Goal: Task Accomplishment & Management: Complete application form

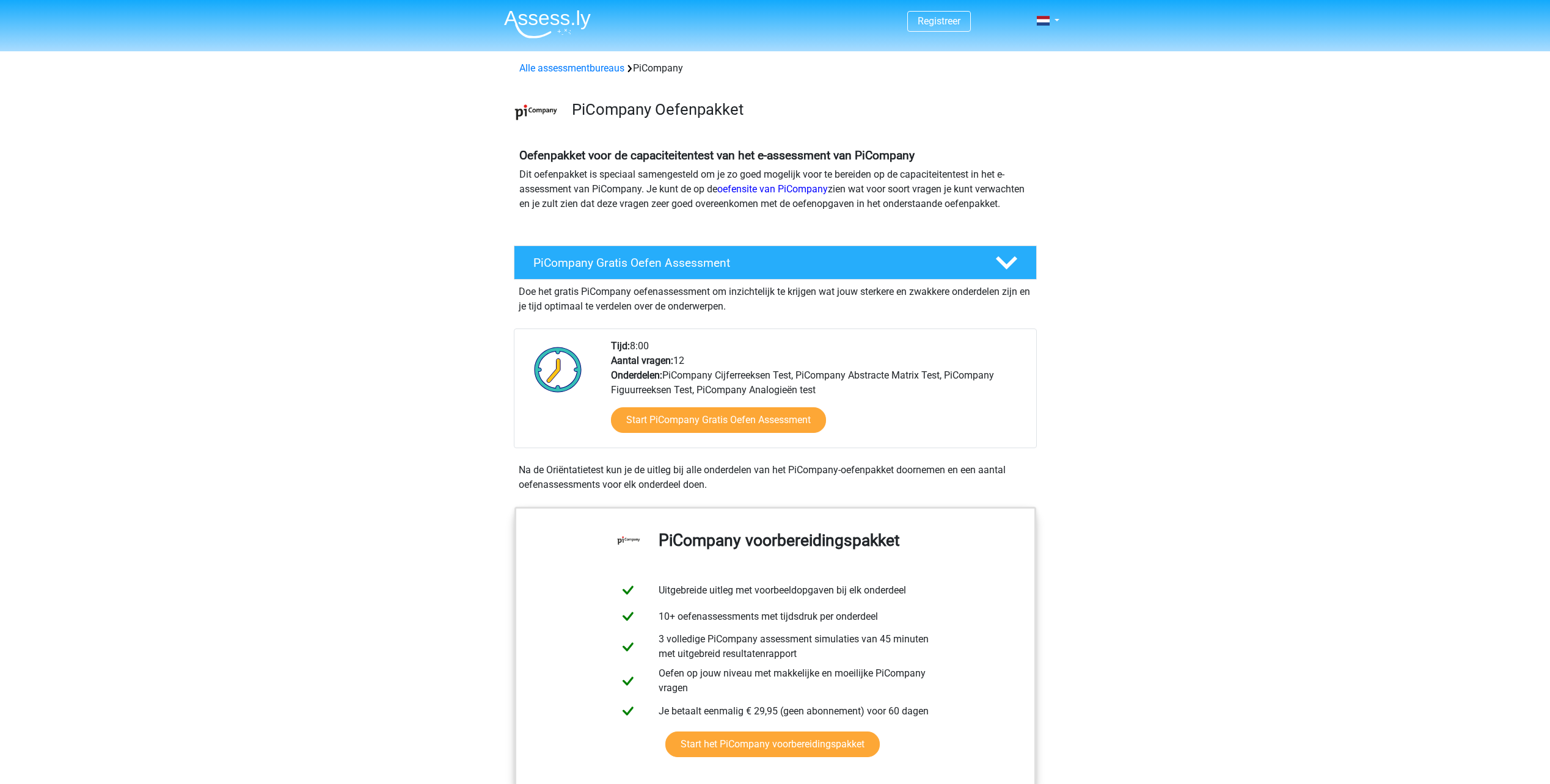
drag, startPoint x: 708, startPoint y: 429, endPoint x: 403, endPoint y: 422, distance: 305.1
click at [688, 432] on link "Start PiCompany Gratis Oefen Assessment" at bounding box center [719, 421] width 248 height 29
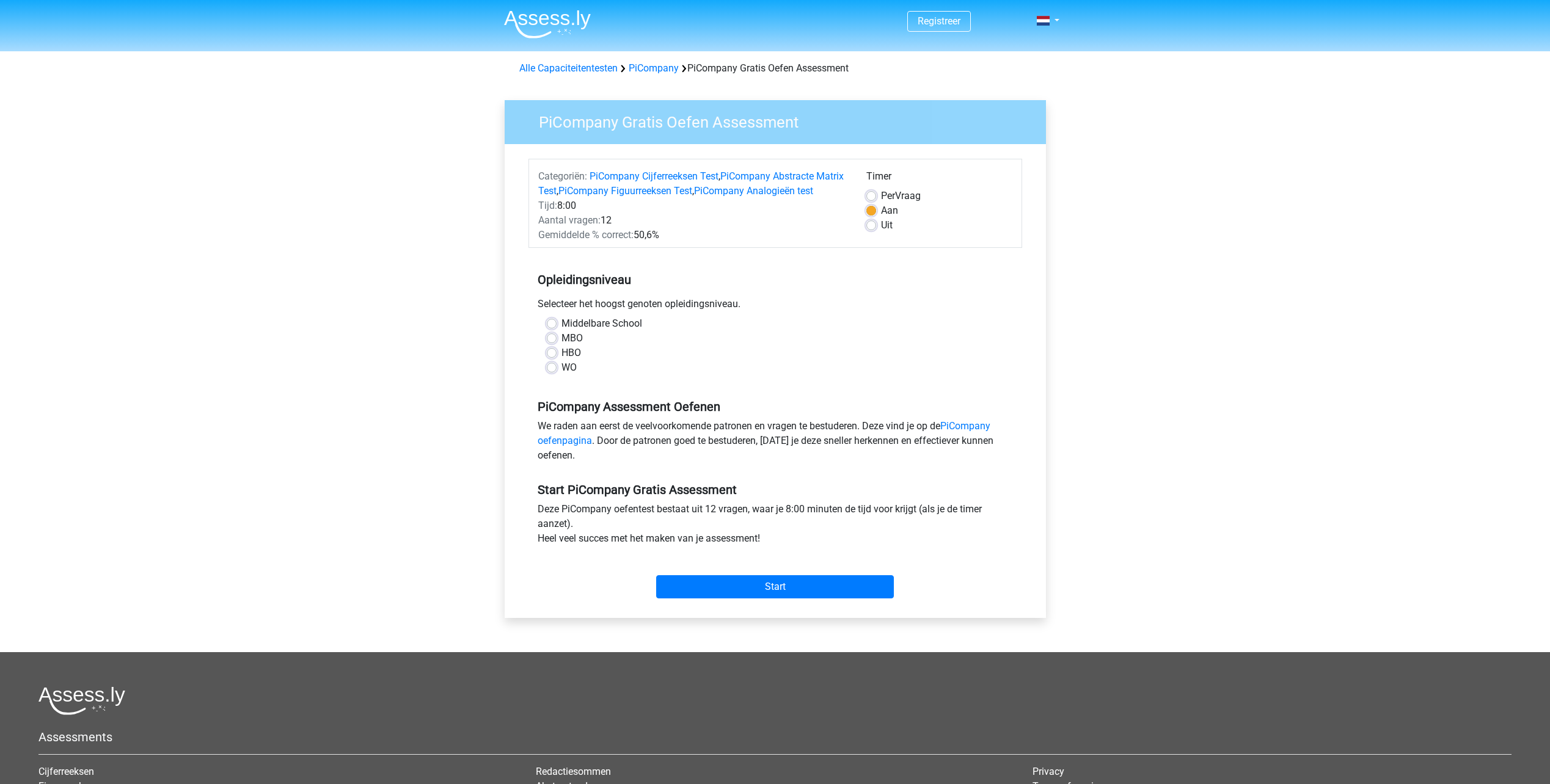
click at [562, 360] on label "HBO" at bounding box center [571, 353] width 19 height 15
click at [555, 358] on input "HBO" at bounding box center [551, 352] width 10 height 12
radio input "true"
click at [562, 375] on label "WO" at bounding box center [569, 367] width 15 height 15
click at [555, 373] on input "WO" at bounding box center [551, 366] width 10 height 12
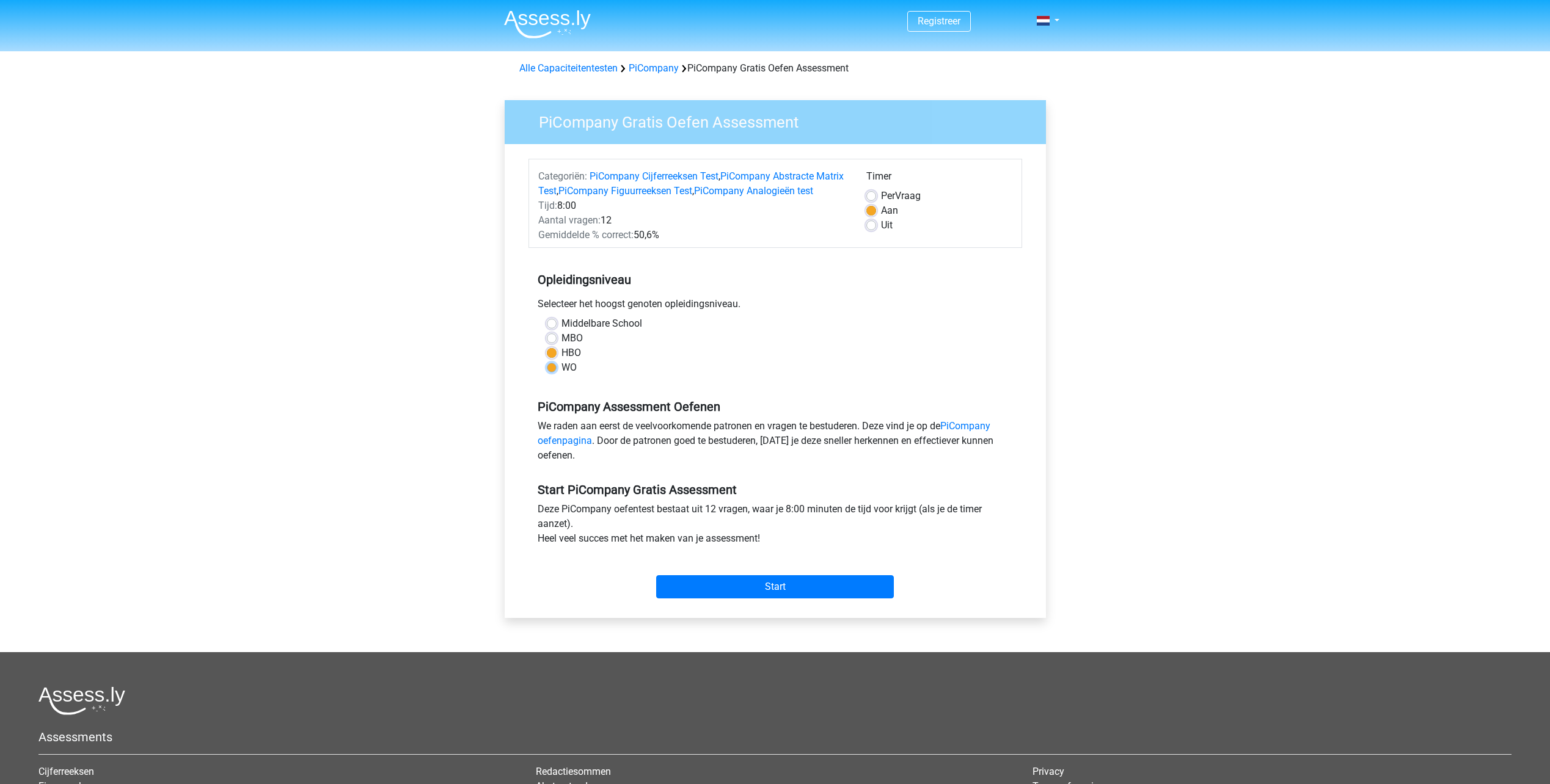
radio input "true"
click at [545, 365] on div "Middelbare School MBO HBO WO" at bounding box center [775, 346] width 476 height 59
click at [754, 594] on input "Start" at bounding box center [774, 587] width 237 height 23
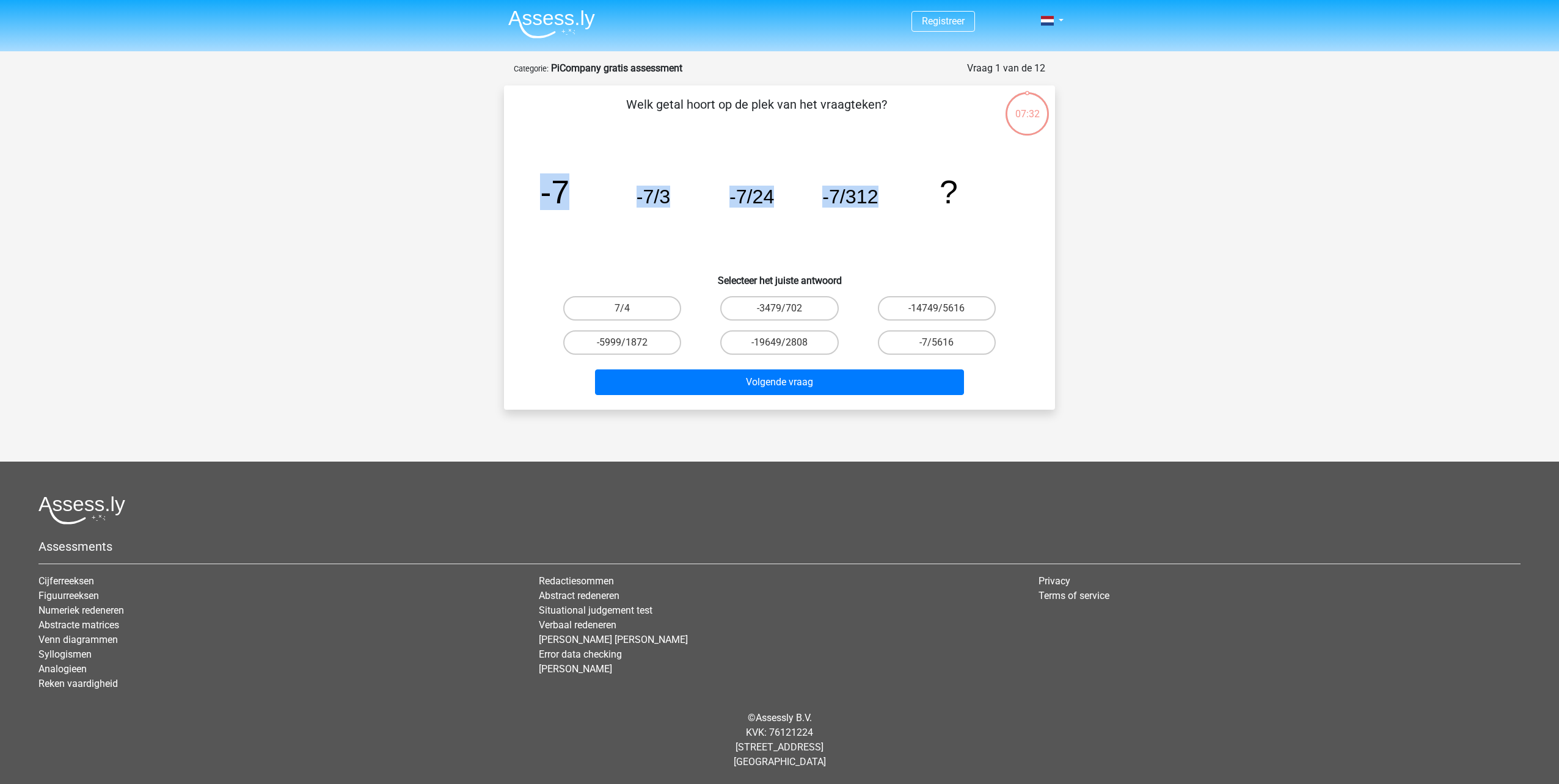
drag, startPoint x: 544, startPoint y: 196, endPoint x: 892, endPoint y: 204, distance: 348.1
click at [892, 204] on icon "image/svg+xml -7 -7/3 -7/24 -7/312 ?" at bounding box center [780, 203] width 493 height 124
copy g "-7 -7/3 -7/24 -7/312"
click at [934, 343] on label "-7/5616" at bounding box center [936, 343] width 118 height 25
click at [936, 343] on input "-7/5616" at bounding box center [940, 346] width 8 height 8
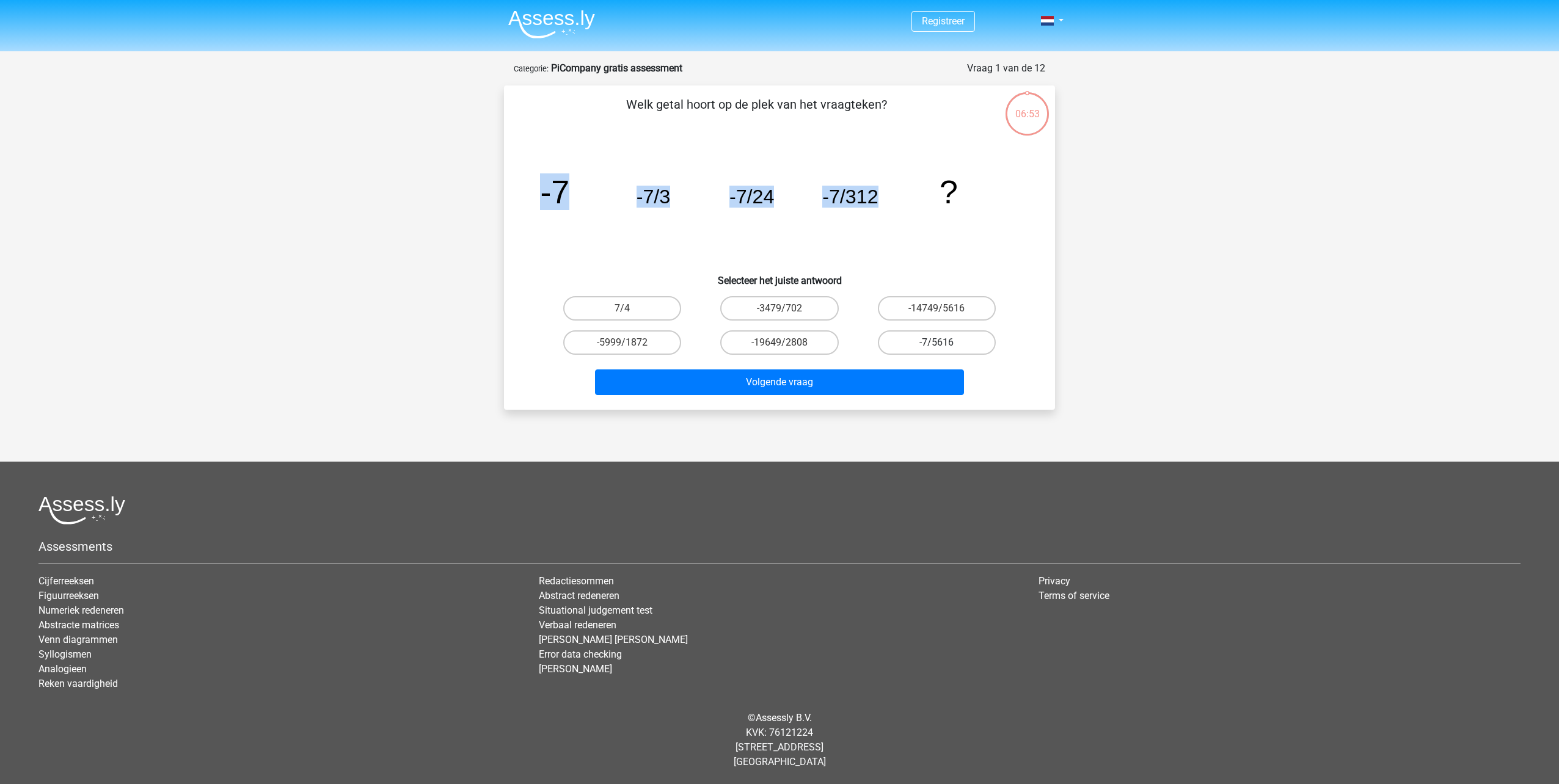
radio input "true"
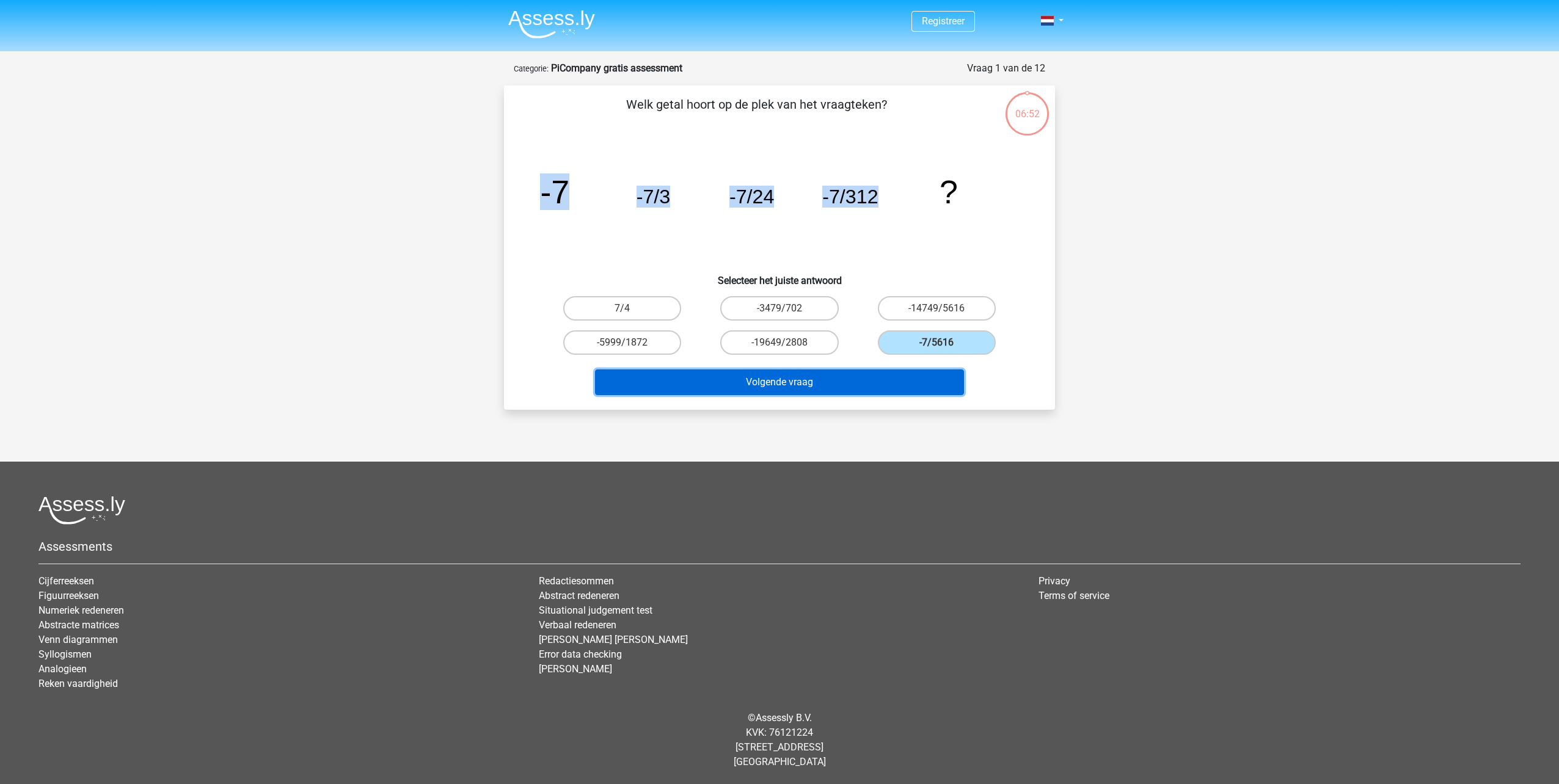
click at [827, 390] on button "Volgende vraag" at bounding box center [780, 382] width 370 height 26
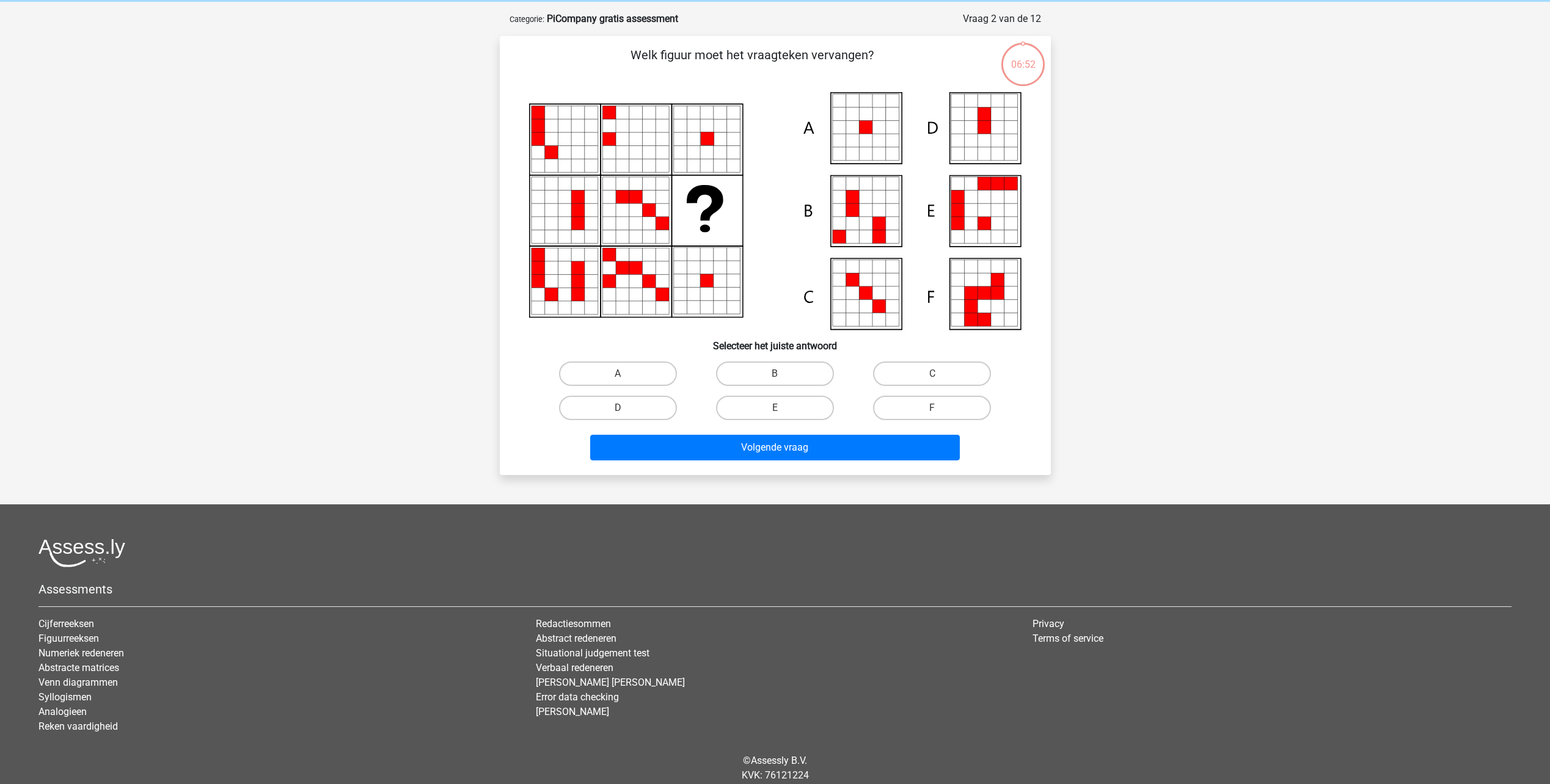
scroll to position [61, 0]
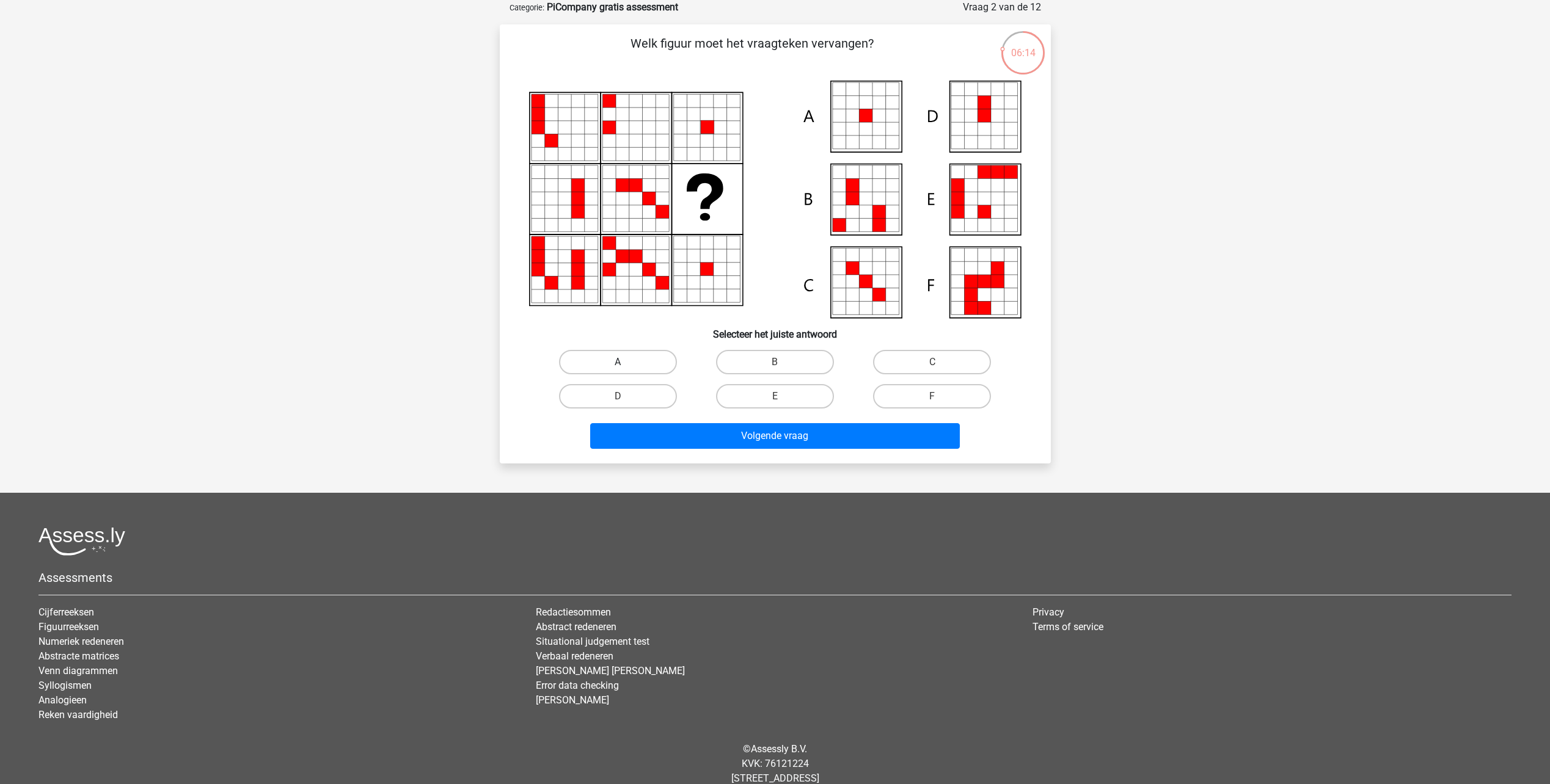
click at [624, 360] on label "A" at bounding box center [618, 363] width 118 height 25
click at [624, 362] on input "A" at bounding box center [622, 366] width 8 height 8
radio input "true"
click at [790, 439] on button "Volgende vraag" at bounding box center [775, 435] width 370 height 26
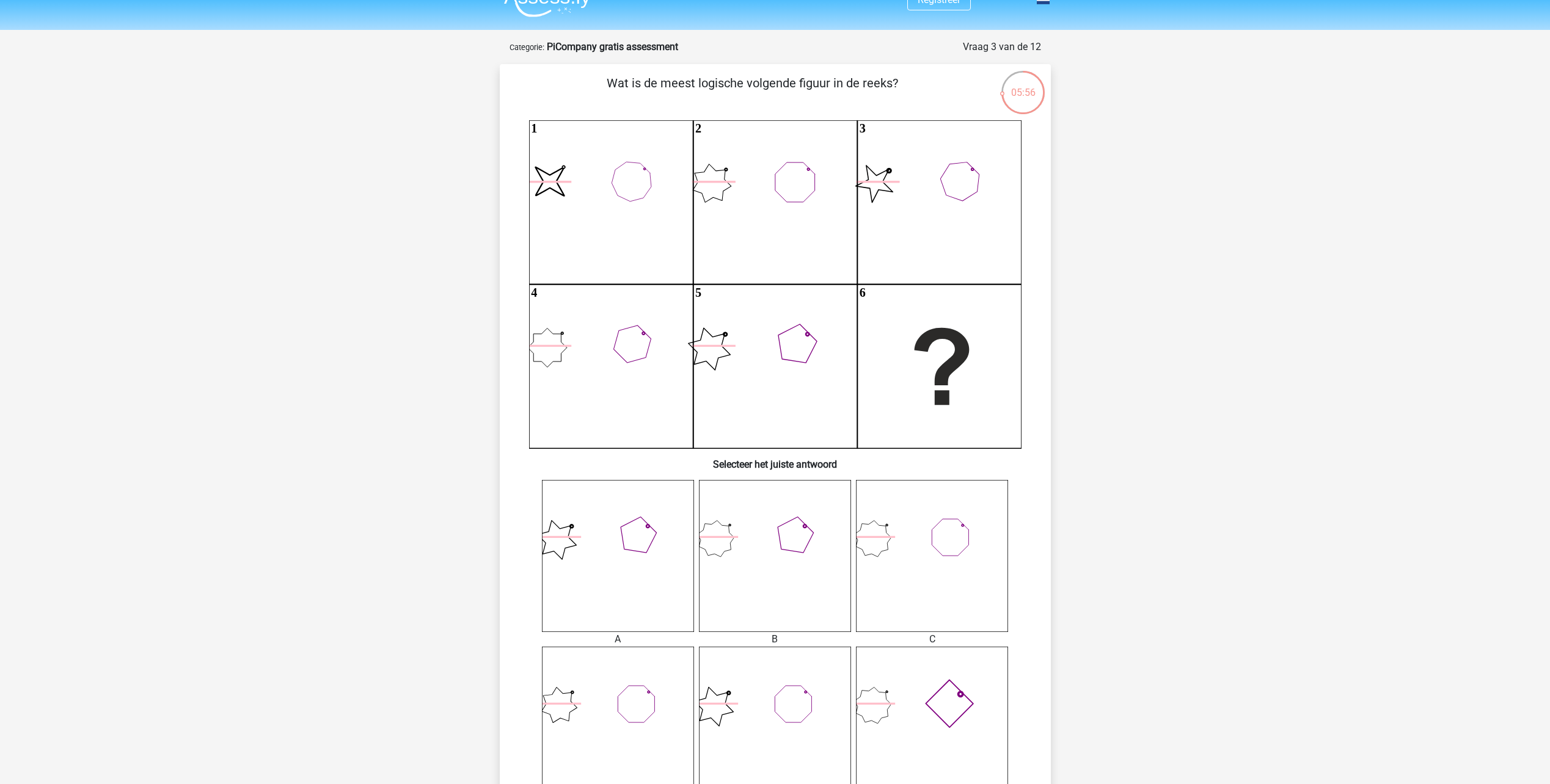
scroll to position [0, 0]
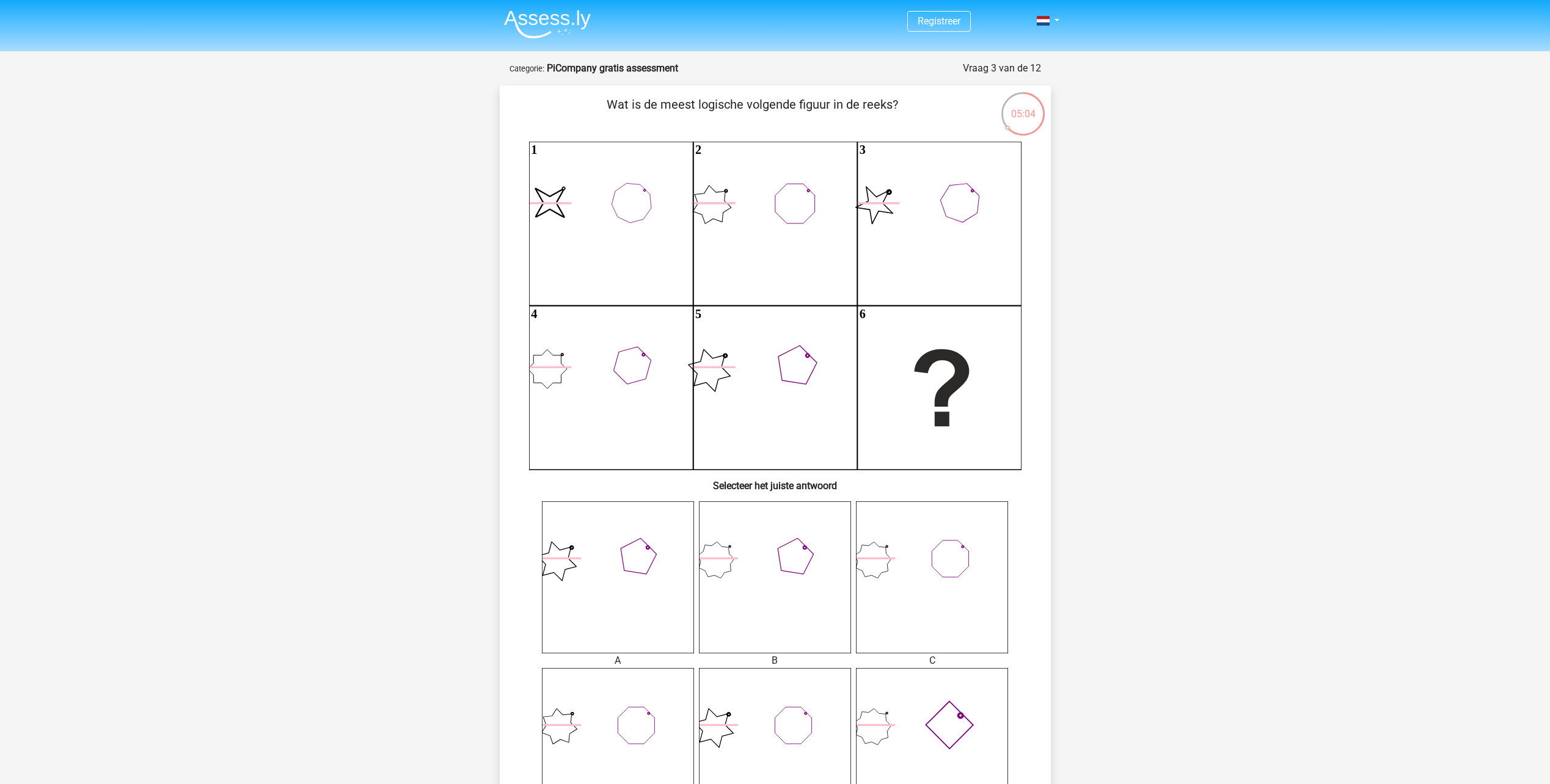
click at [928, 721] on icon at bounding box center [932, 744] width 152 height 152
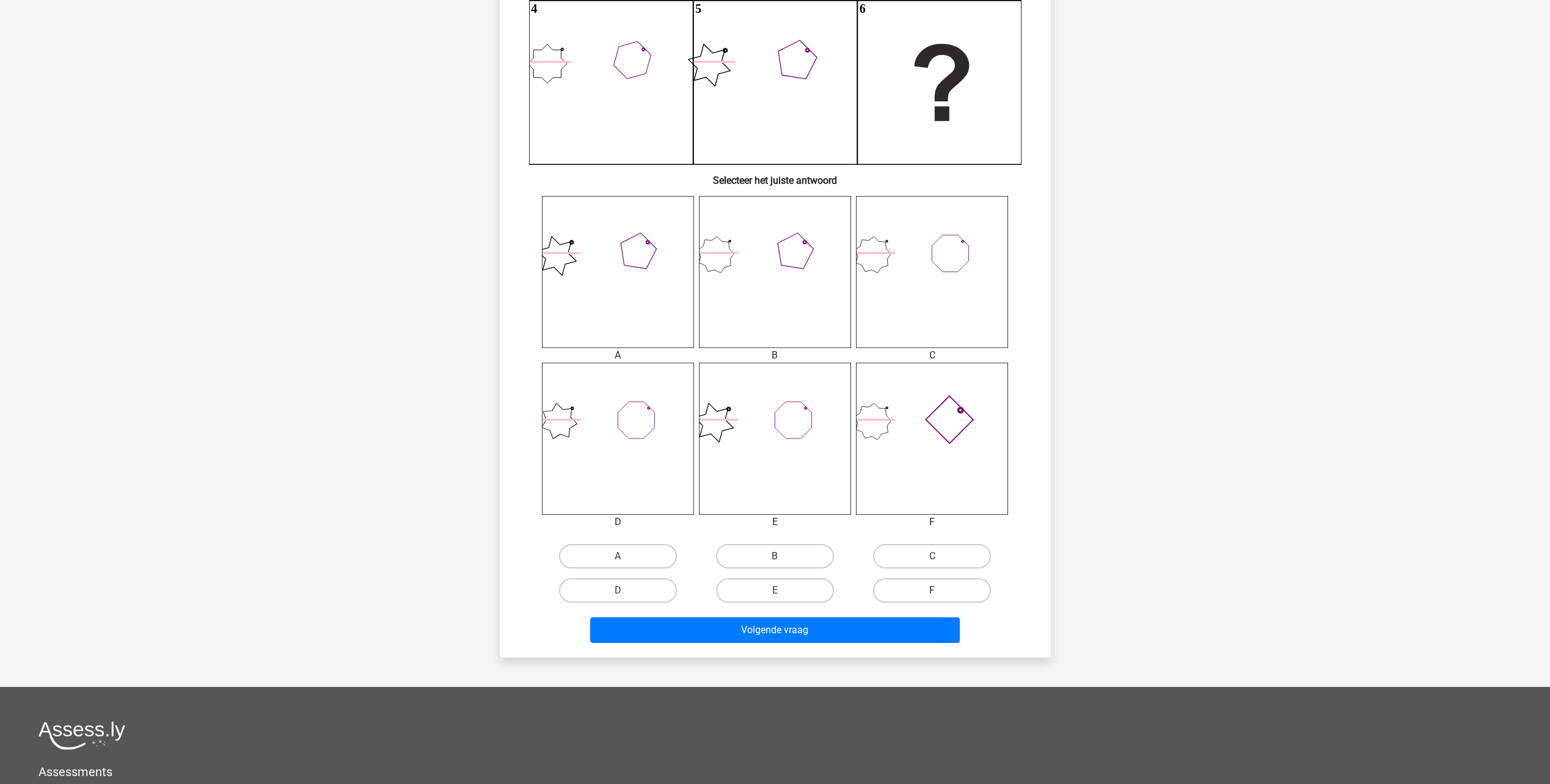
click at [930, 588] on label "F" at bounding box center [932, 591] width 118 height 25
click at [933, 591] on input "F" at bounding box center [937, 595] width 8 height 8
radio input "true"
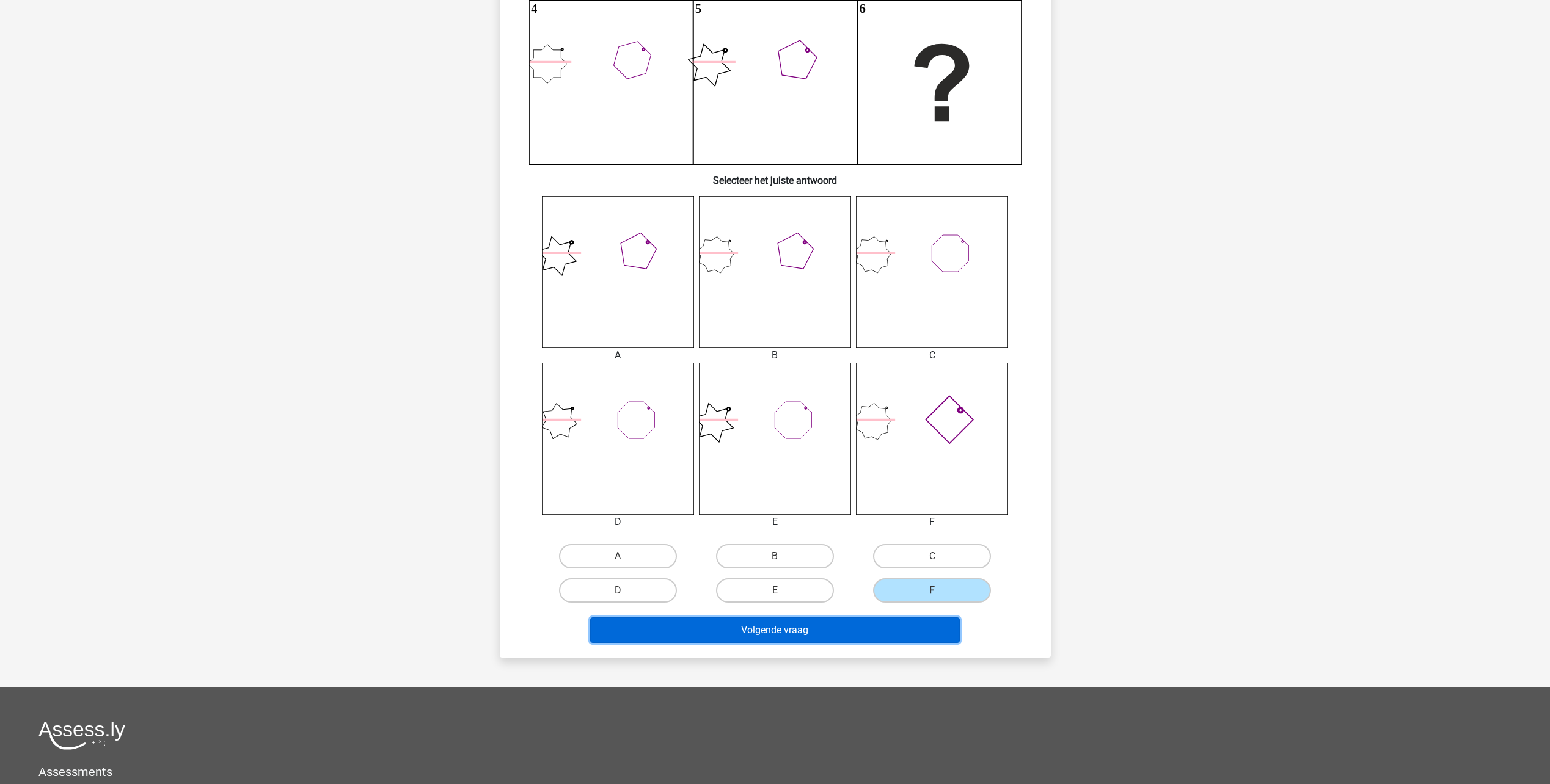
click at [900, 619] on button "Volgende vraag" at bounding box center [775, 630] width 370 height 26
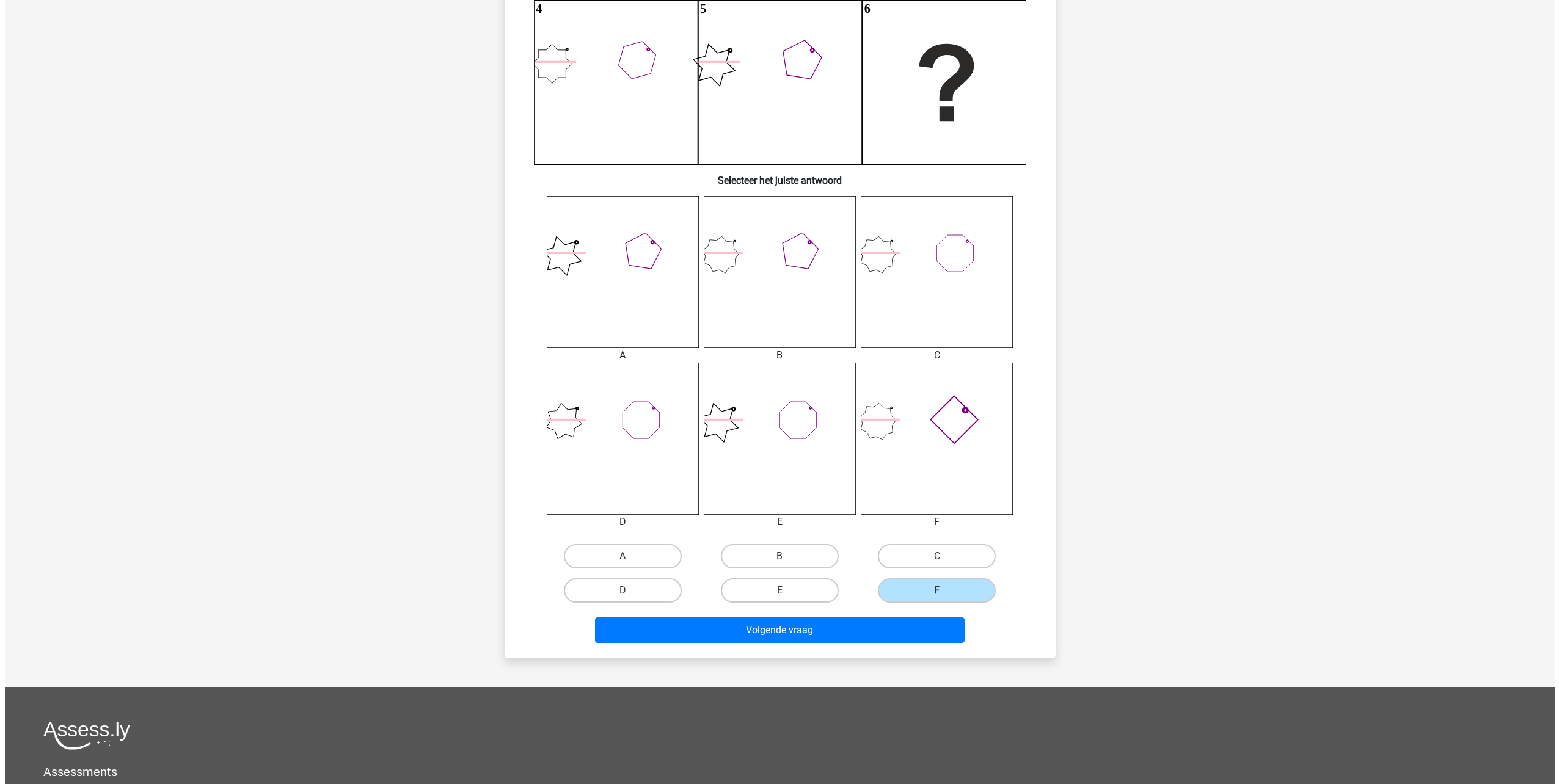
scroll to position [0, 0]
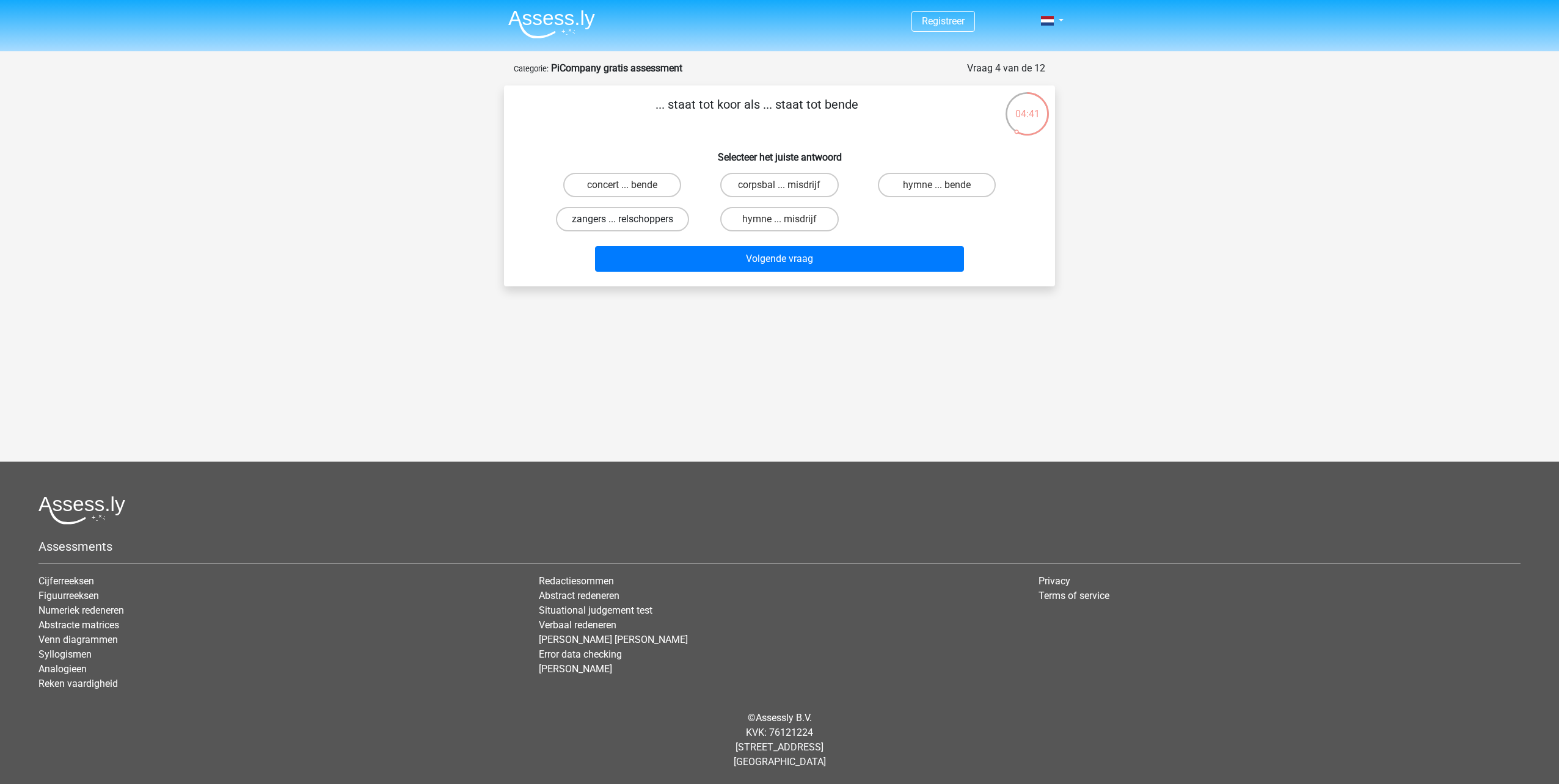
click at [636, 213] on label "zangers ... relschoppers" at bounding box center [623, 220] width 133 height 25
click at [630, 220] on input "zangers ... relschoppers" at bounding box center [626, 223] width 8 height 8
radio input "true"
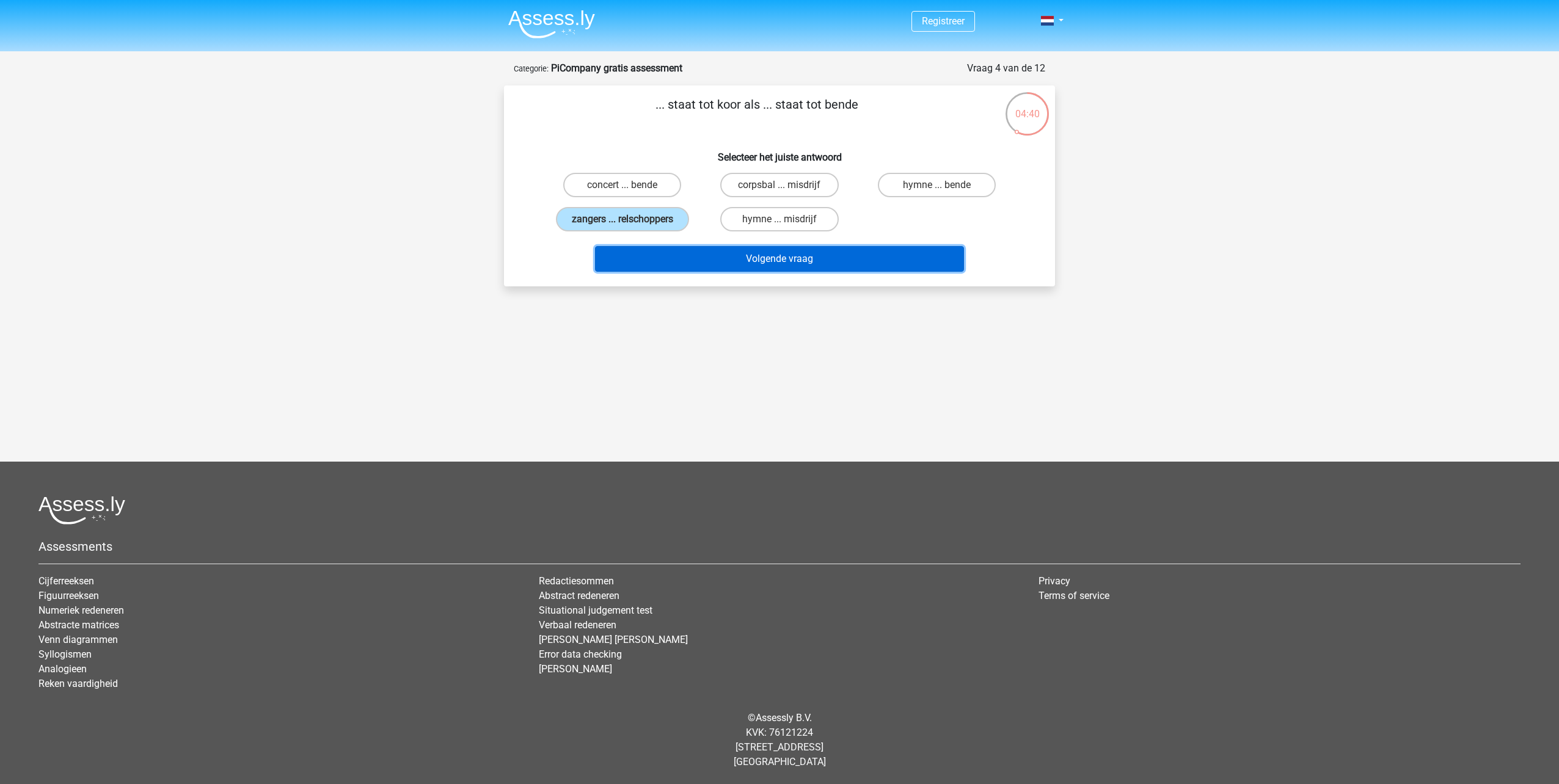
click at [758, 266] on button "Volgende vraag" at bounding box center [780, 258] width 370 height 26
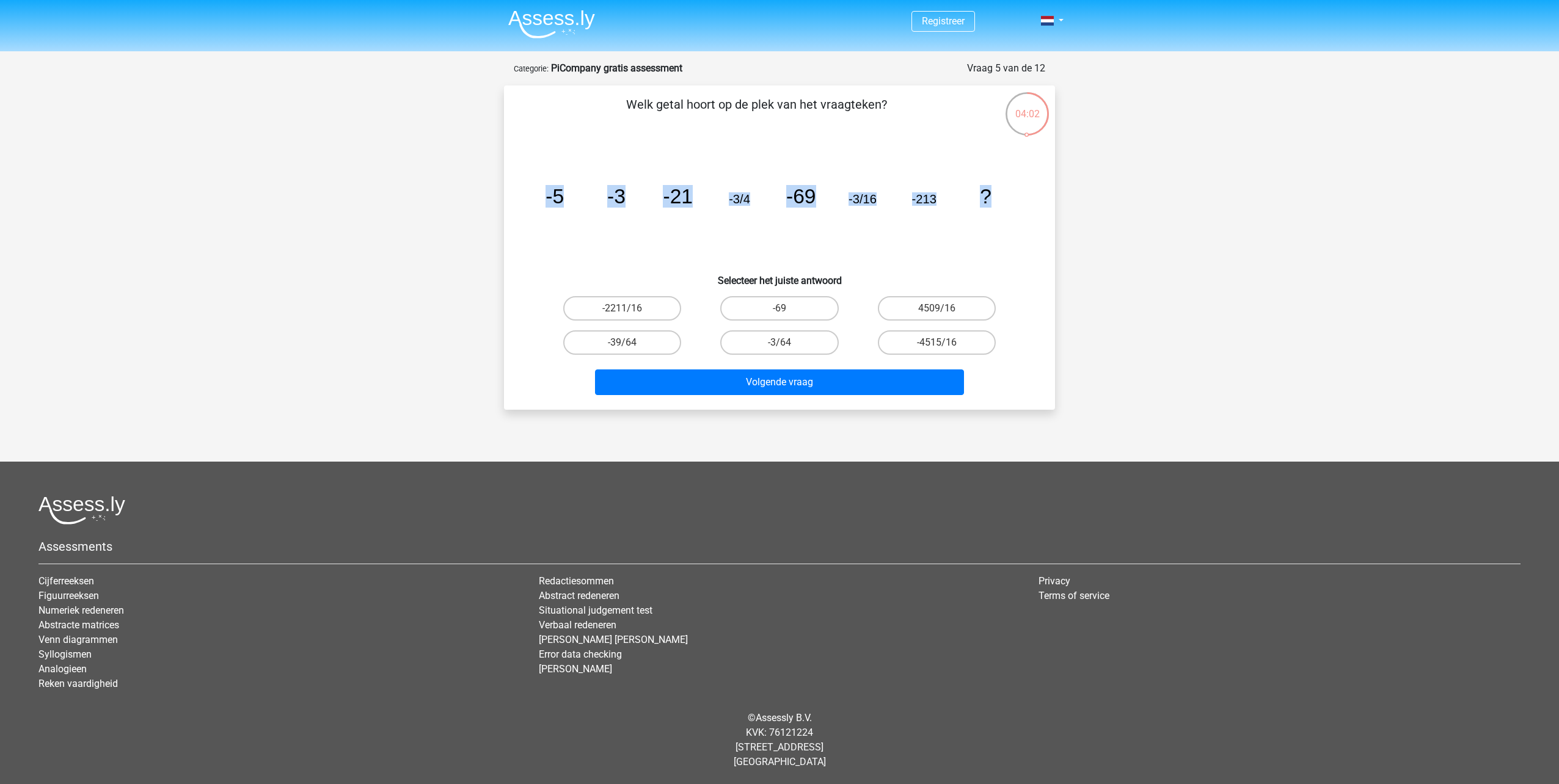
drag, startPoint x: 548, startPoint y: 196, endPoint x: 989, endPoint y: 193, distance: 441.0
click at [989, 193] on g "-5 -3 -21 -3/4 -69 -3/16 -213 ?" at bounding box center [768, 196] width 446 height 22
copy g "-5 -3 -21 -3/4 -69 -3/16 -213 ?"
click at [775, 340] on label "-3/64" at bounding box center [779, 343] width 118 height 25
click at [780, 343] on input "-3/64" at bounding box center [783, 346] width 8 height 8
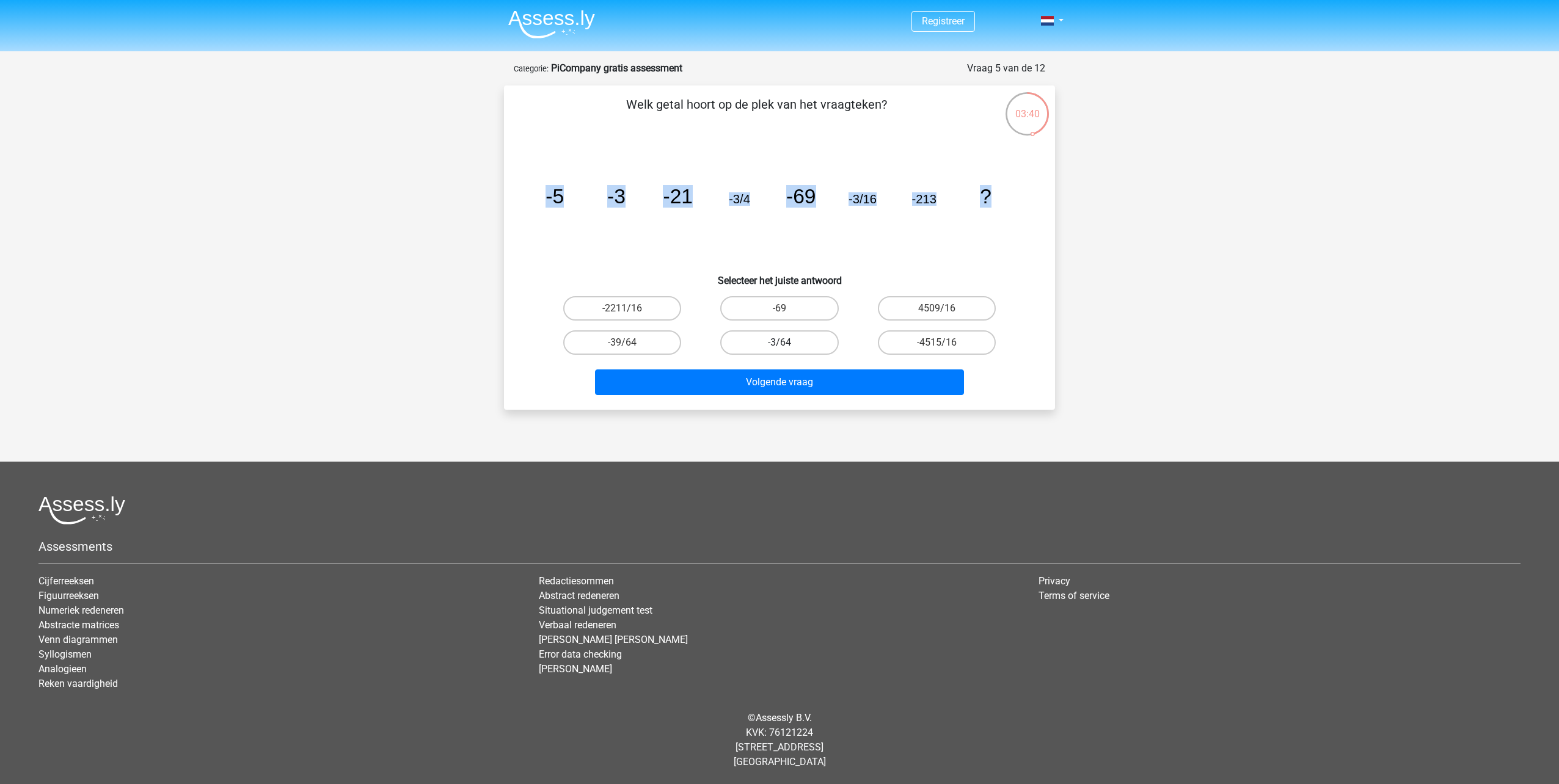
radio input "true"
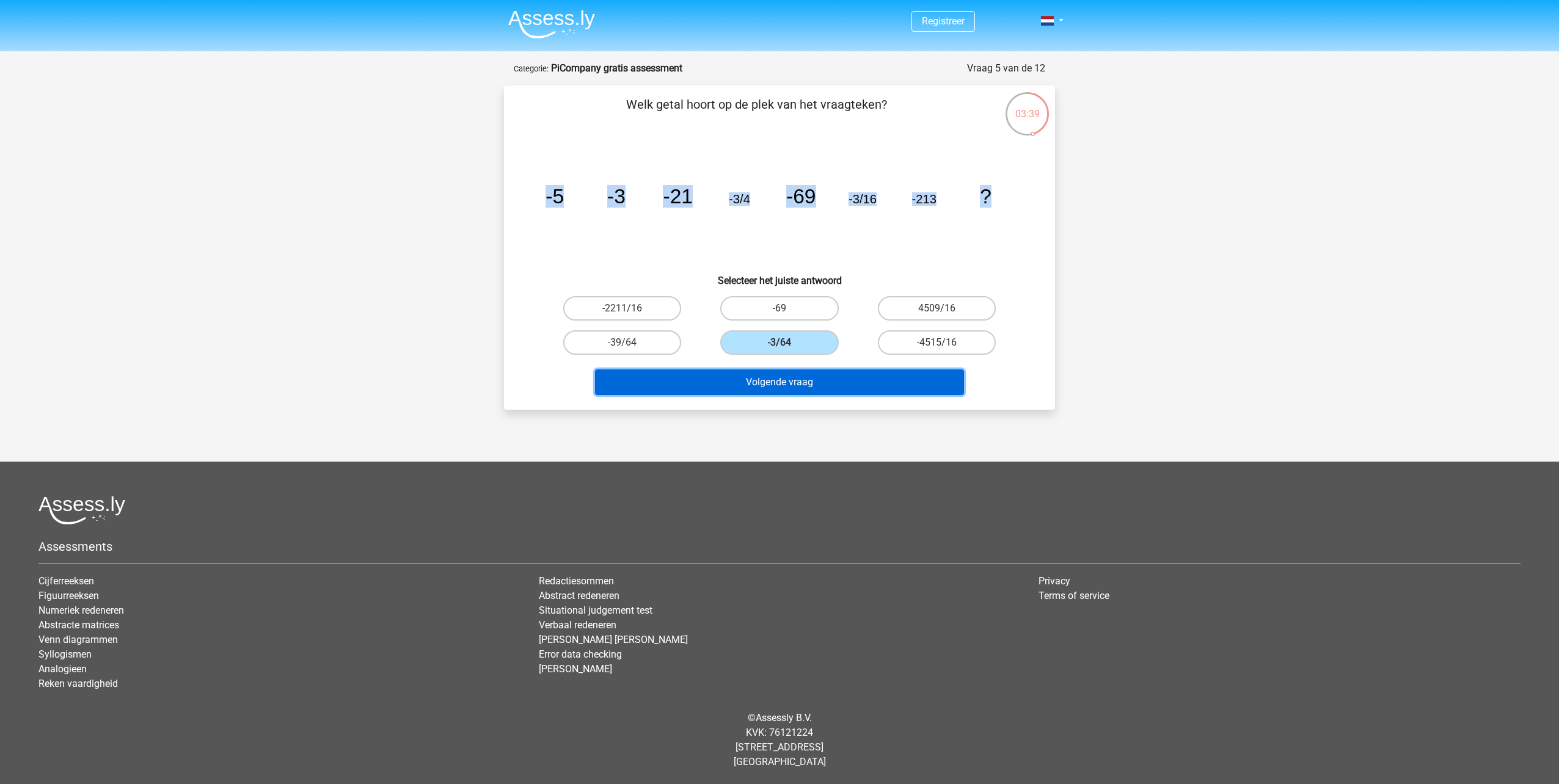
click at [780, 380] on button "Volgende vraag" at bounding box center [780, 382] width 370 height 26
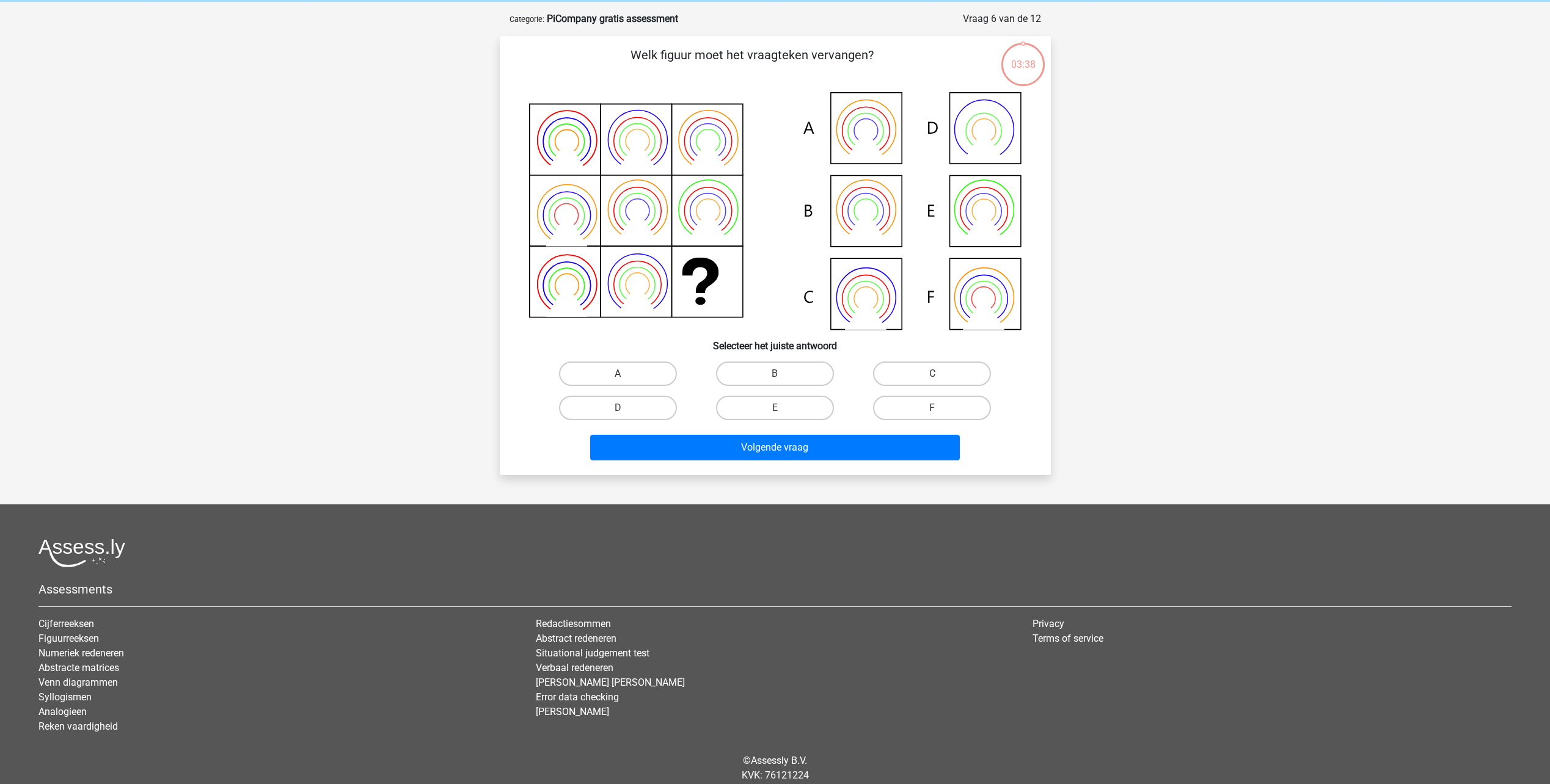
scroll to position [61, 0]
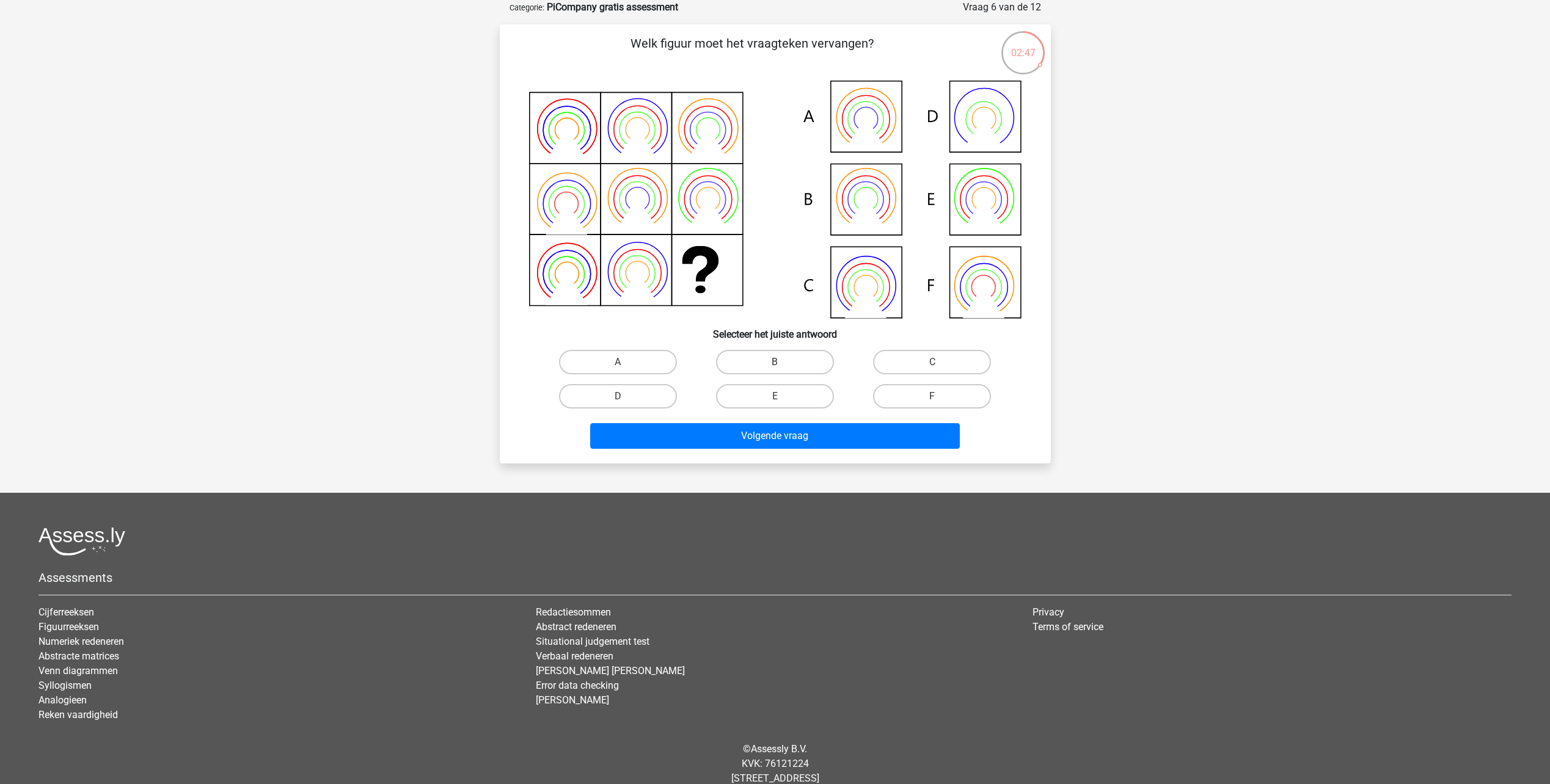
click at [1011, 208] on icon at bounding box center [775, 199] width 493 height 237
click at [767, 399] on label "E" at bounding box center [775, 397] width 118 height 25
click at [775, 399] on input "E" at bounding box center [779, 401] width 8 height 8
radio input "true"
click at [770, 431] on button "Volgende vraag" at bounding box center [775, 435] width 370 height 26
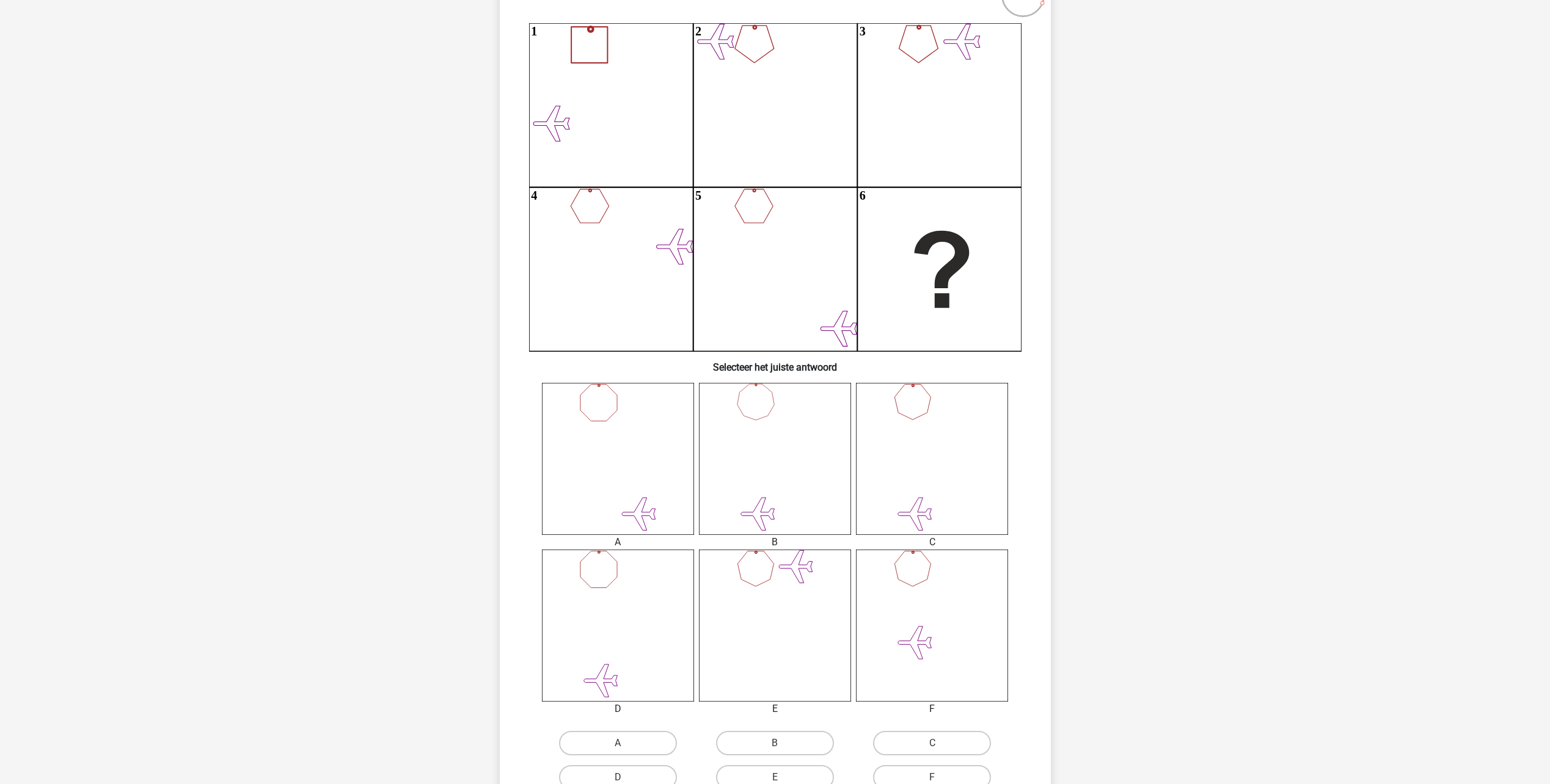
scroll to position [244, 0]
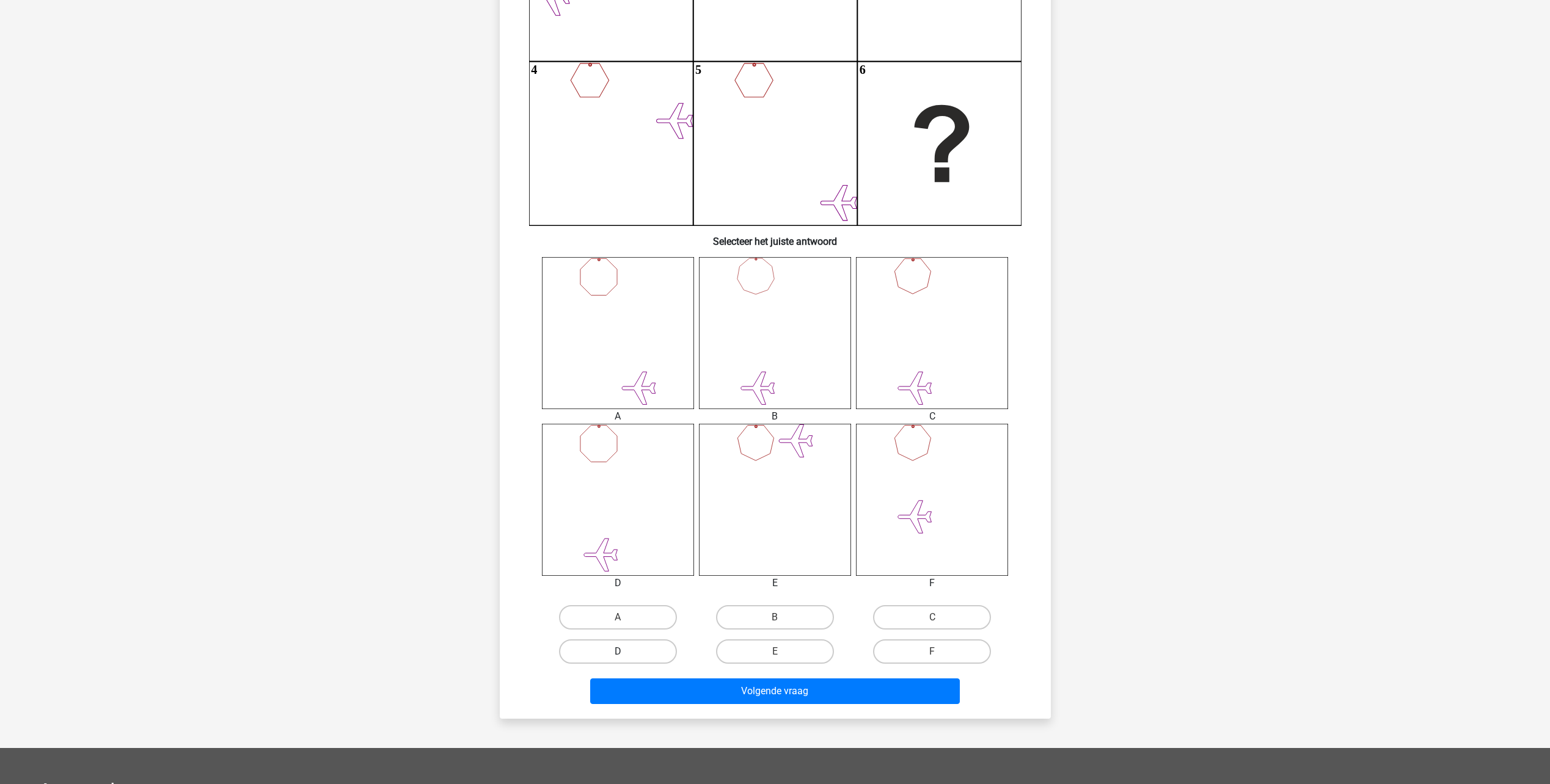
click at [640, 651] on label "D" at bounding box center [618, 652] width 118 height 25
click at [626, 652] on input "D" at bounding box center [622, 656] width 8 height 8
radio input "true"
click at [647, 686] on button "Volgende vraag" at bounding box center [775, 691] width 370 height 26
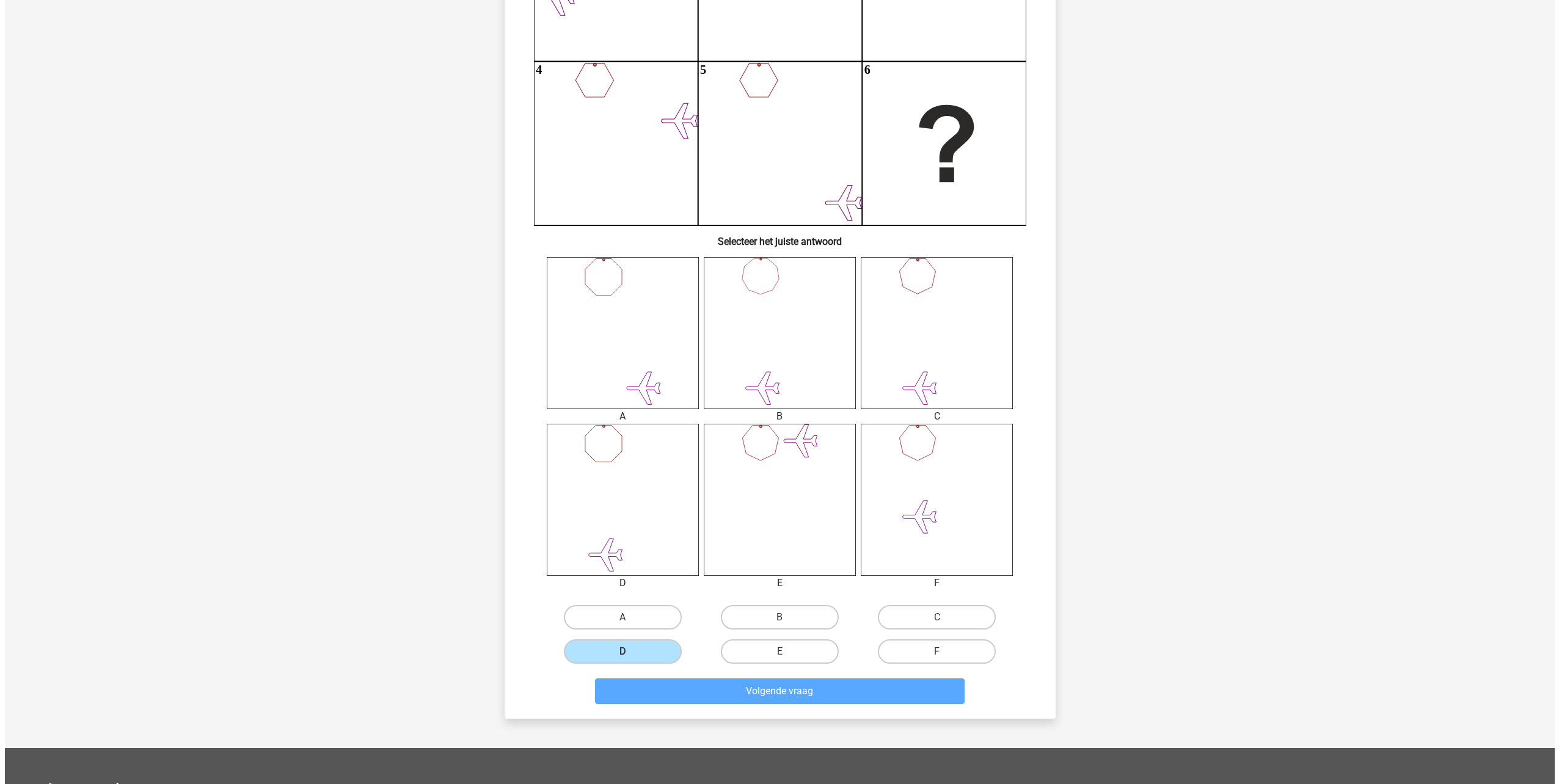
scroll to position [0, 0]
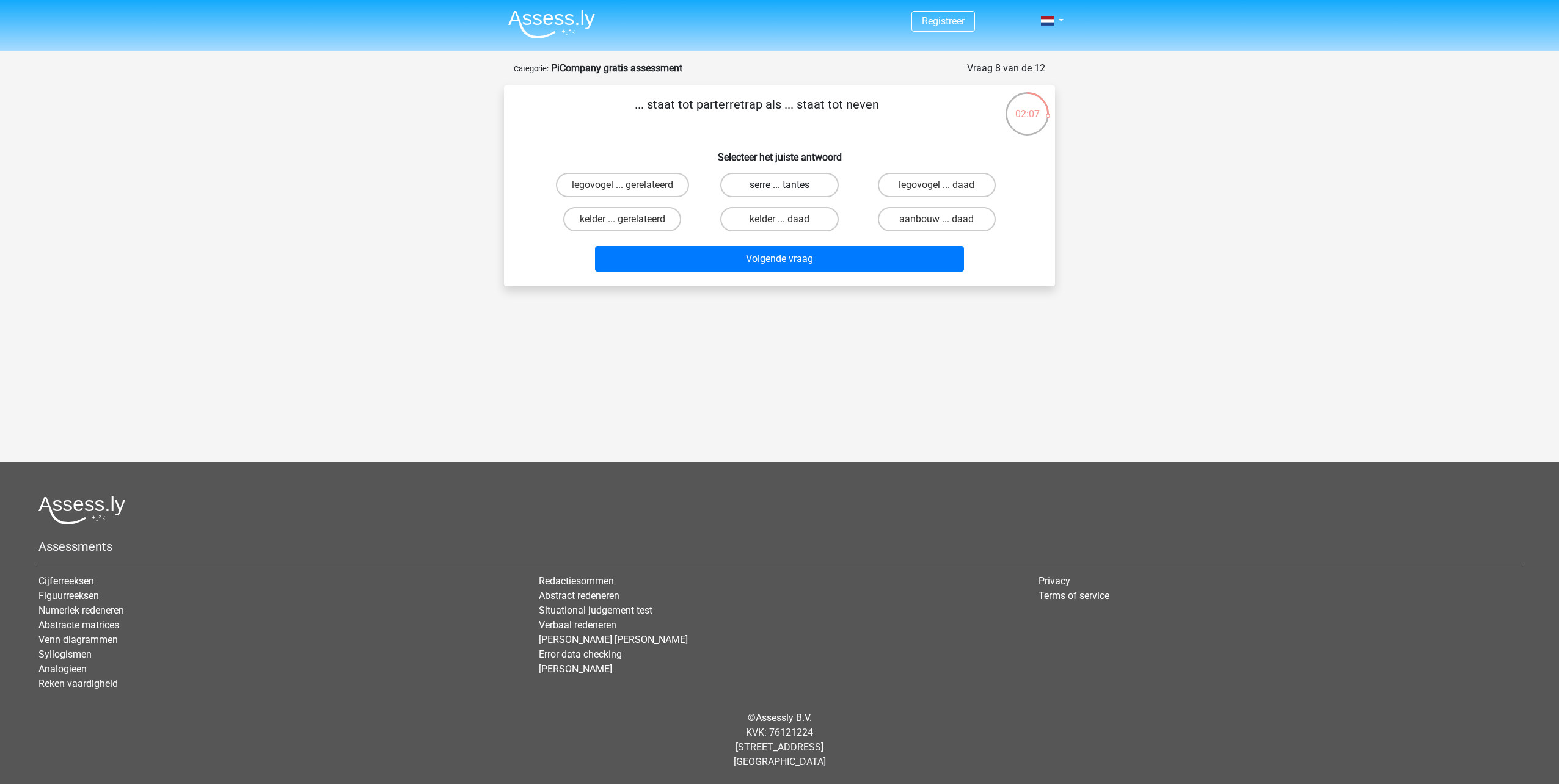
click at [778, 188] on label "serre ... tantes" at bounding box center [779, 186] width 118 height 25
click at [780, 188] on input "serre ... tantes" at bounding box center [783, 189] width 8 height 8
radio input "true"
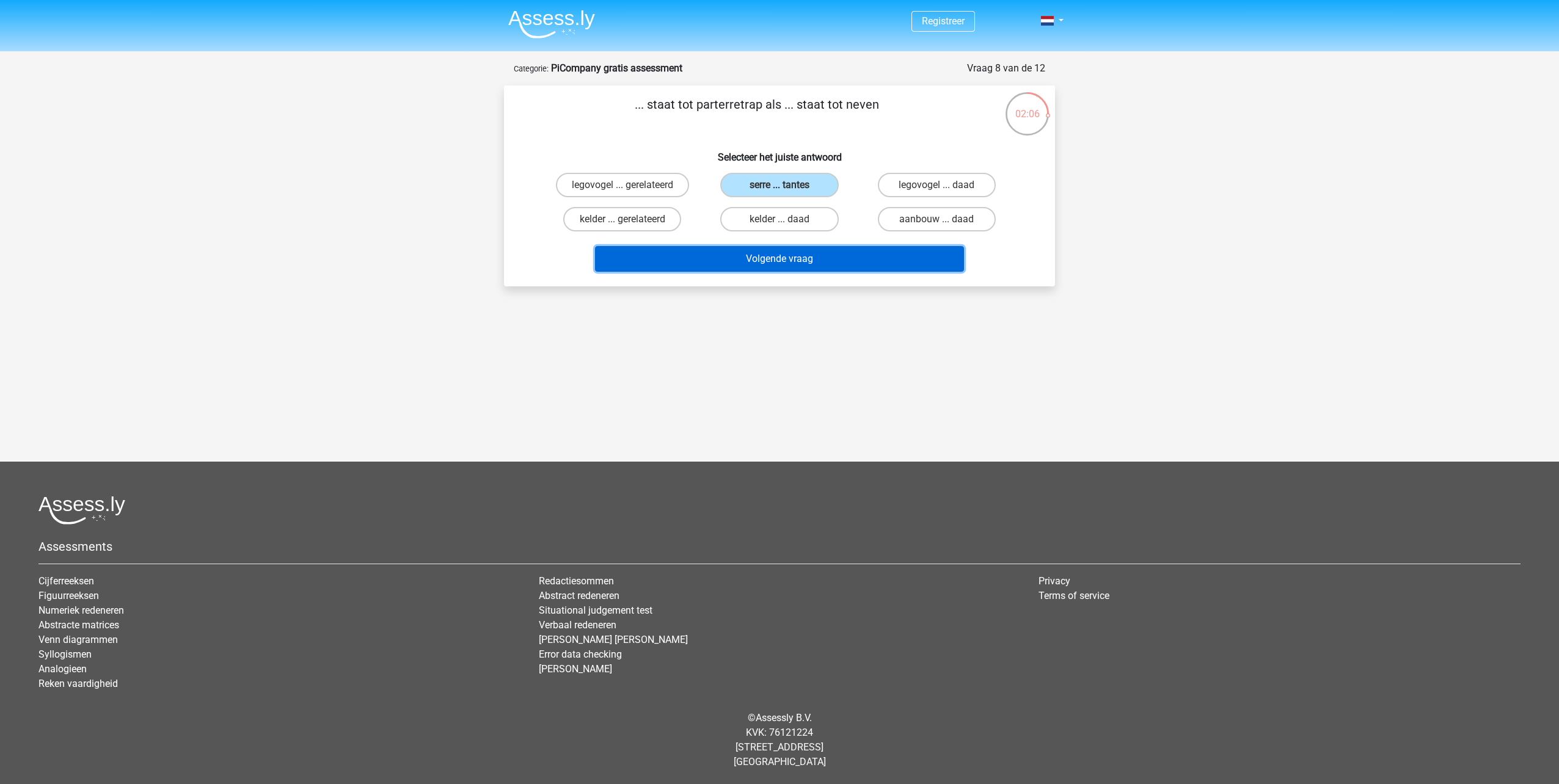
click at [771, 263] on button "Volgende vraag" at bounding box center [780, 258] width 370 height 26
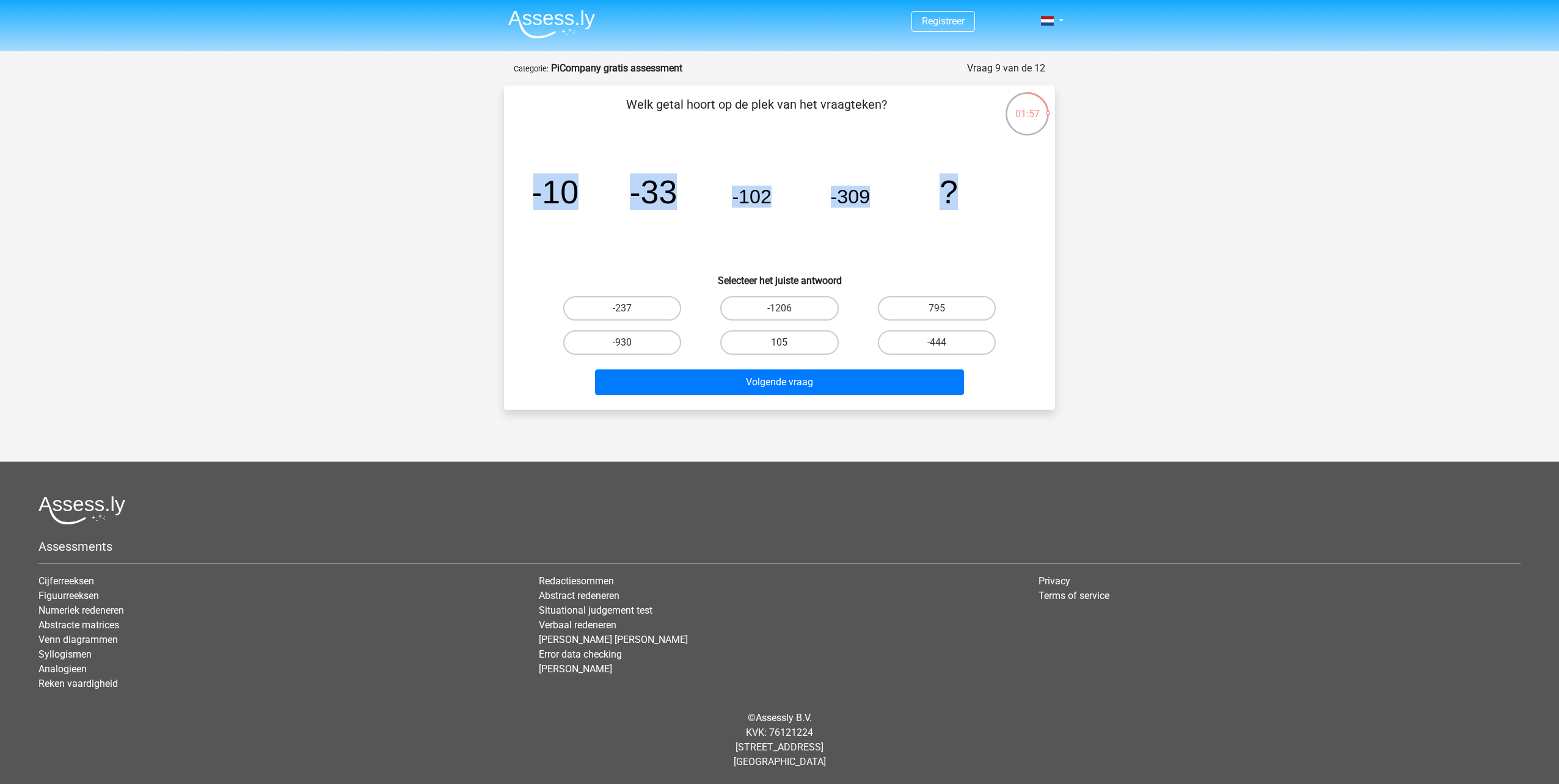
drag, startPoint x: 534, startPoint y: 194, endPoint x: 971, endPoint y: 195, distance: 437.0
click at [971, 195] on icon "image/svg+xml -10 -33 -102 -309 ?" at bounding box center [780, 203] width 493 height 124
copy g "-10 -33 -102 -309 ?"
click at [635, 340] on label "-930" at bounding box center [622, 343] width 118 height 25
click at [630, 343] on input "-930" at bounding box center [626, 346] width 8 height 8
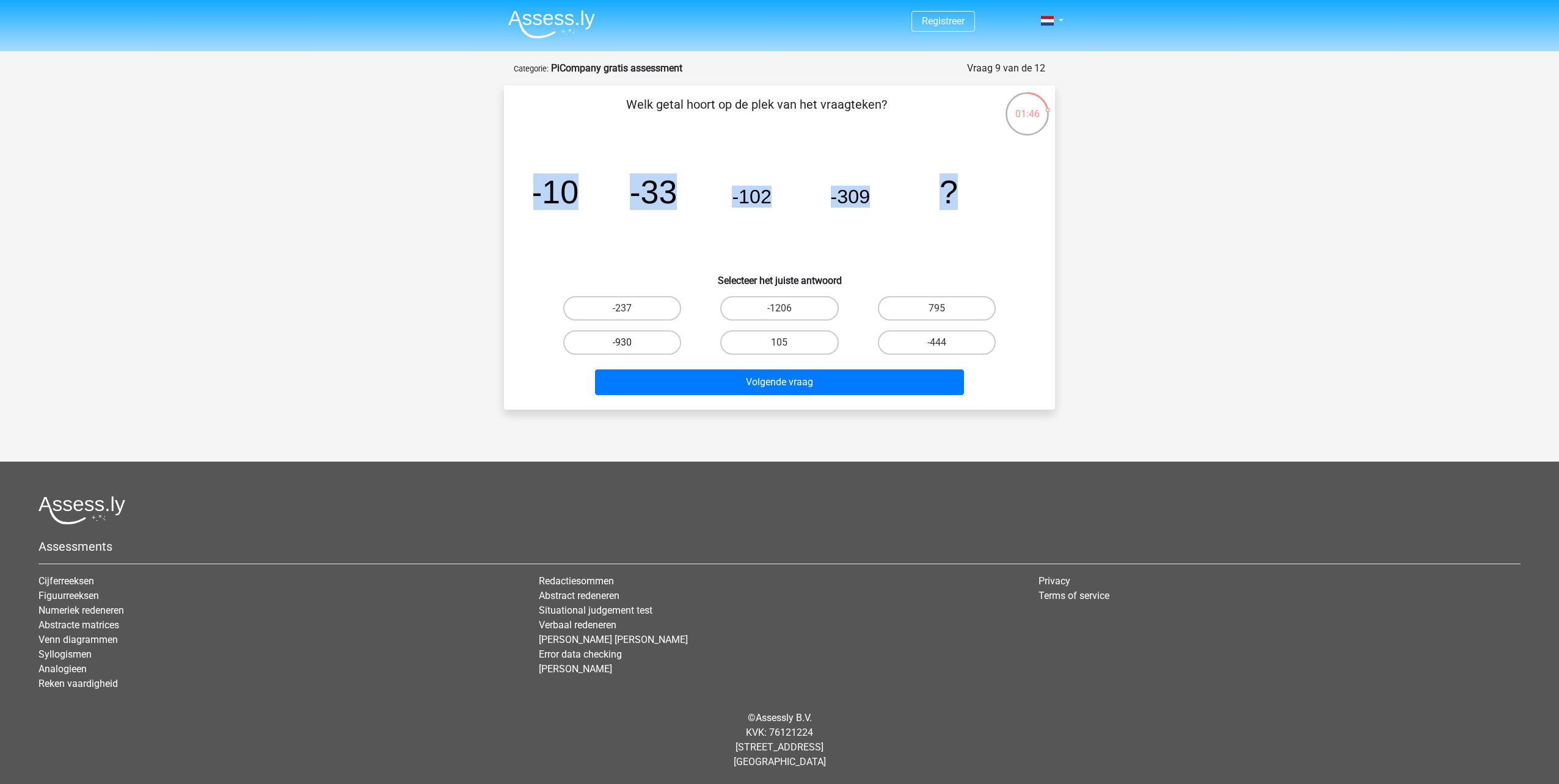
radio input "true"
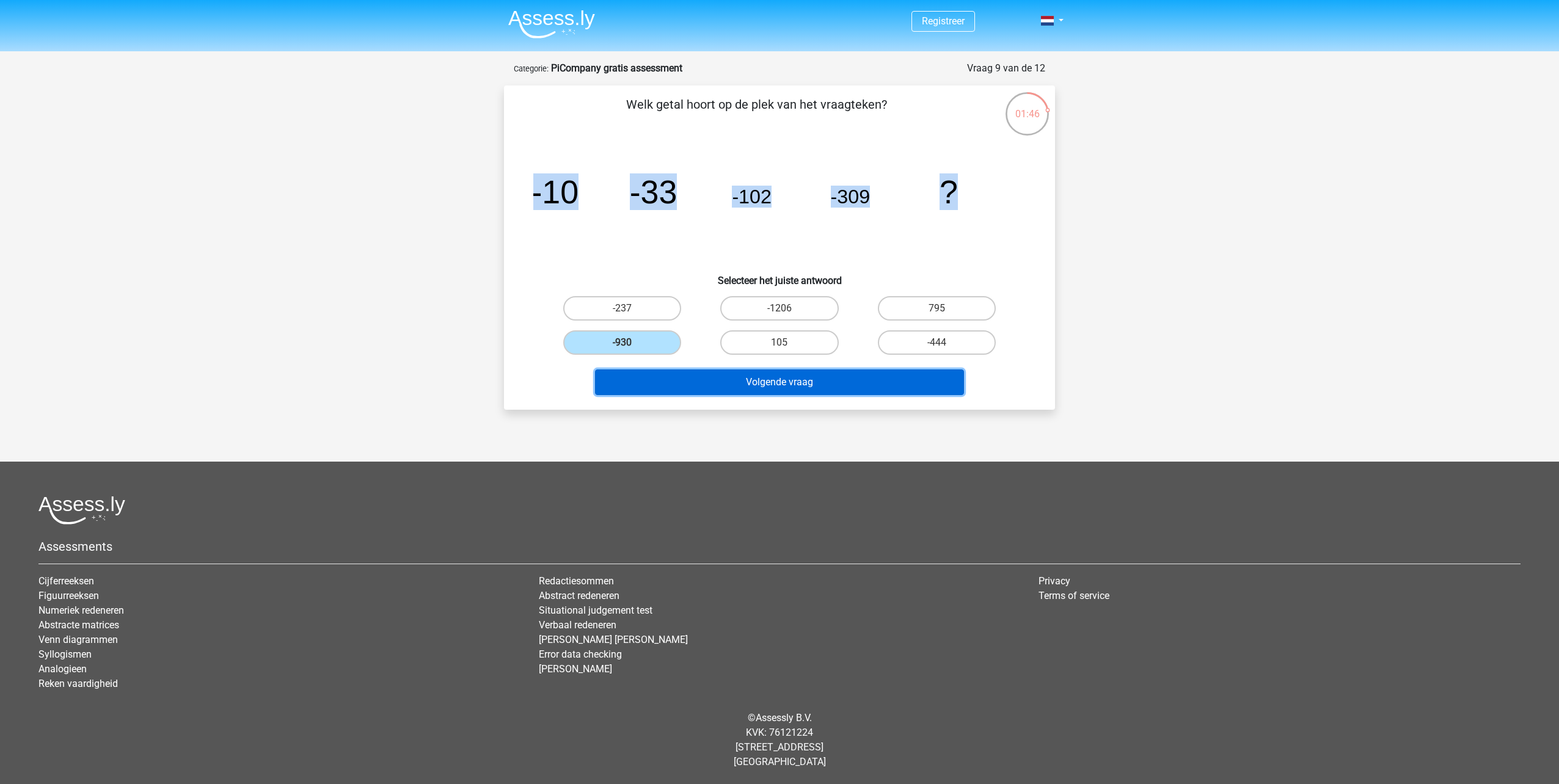
click at [697, 380] on button "Volgende vraag" at bounding box center [780, 382] width 370 height 26
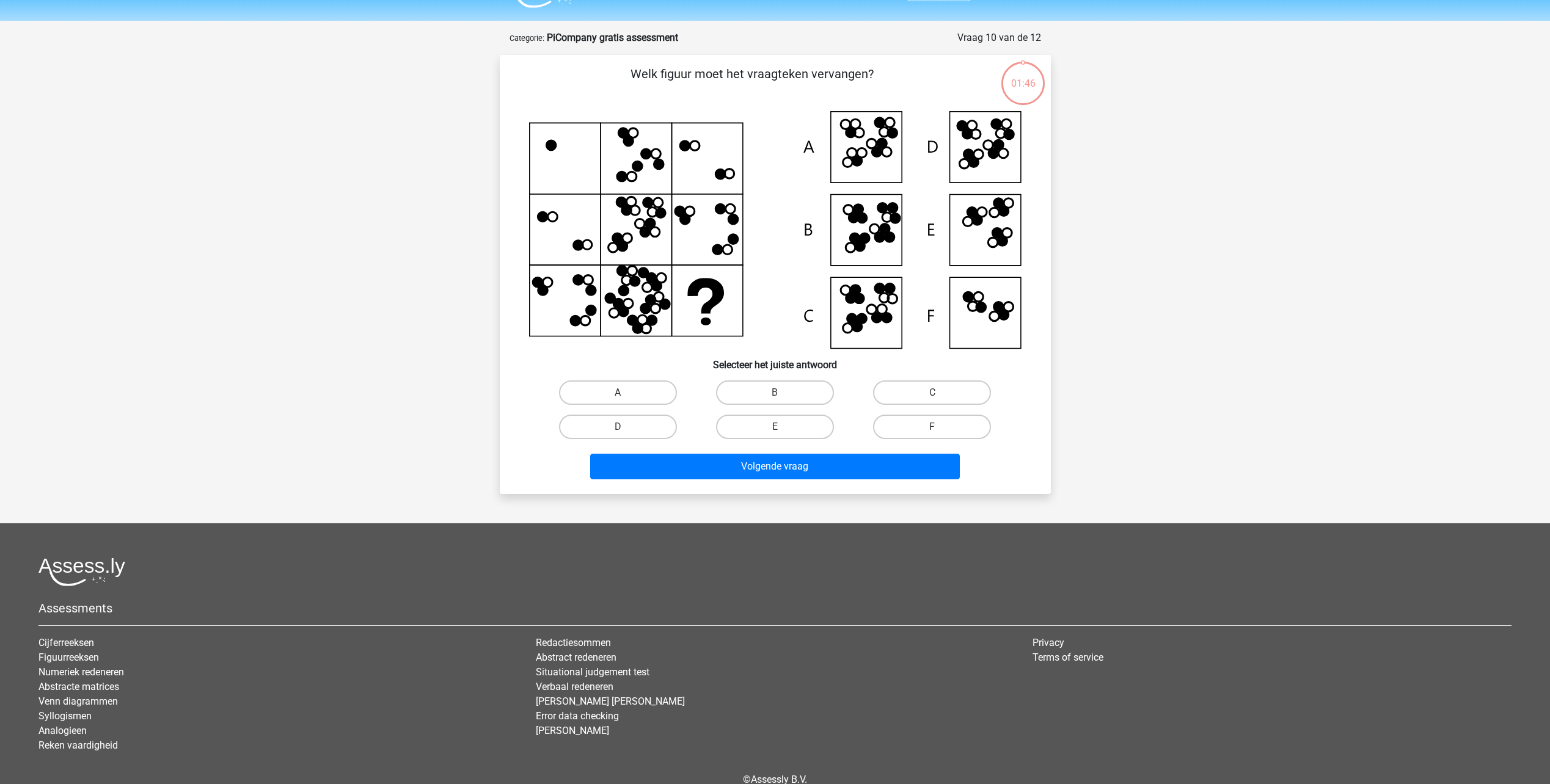
scroll to position [61, 0]
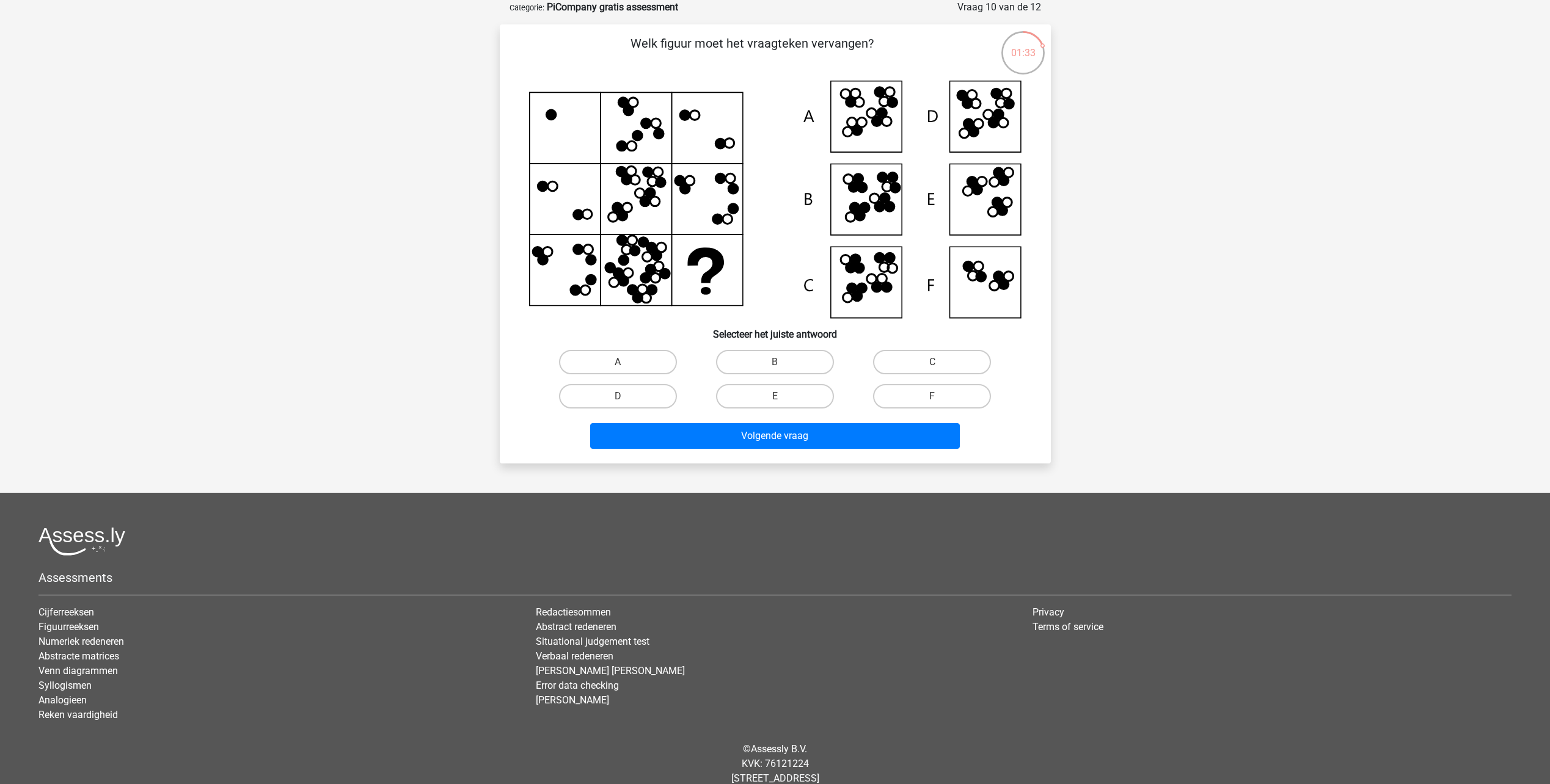
drag, startPoint x: 848, startPoint y: 289, endPoint x: 853, endPoint y: 302, distance: 13.9
click at [848, 288] on icon at bounding box center [852, 288] width 10 height 10
click at [809, 368] on label "B" at bounding box center [775, 363] width 118 height 25
click at [783, 368] on input "B" at bounding box center [779, 366] width 8 height 8
radio input "true"
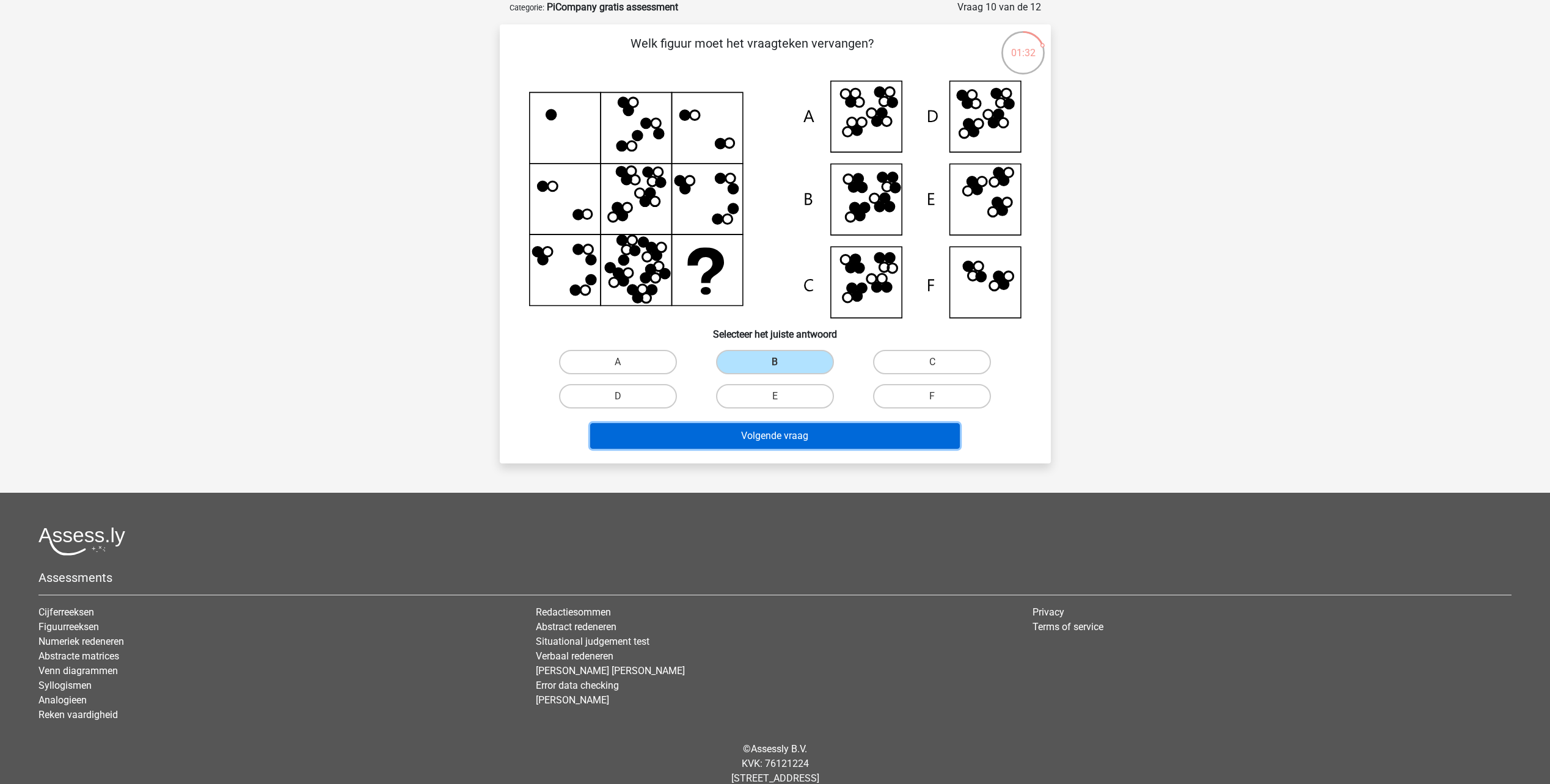
click at [804, 433] on button "Volgende vraag" at bounding box center [775, 435] width 370 height 26
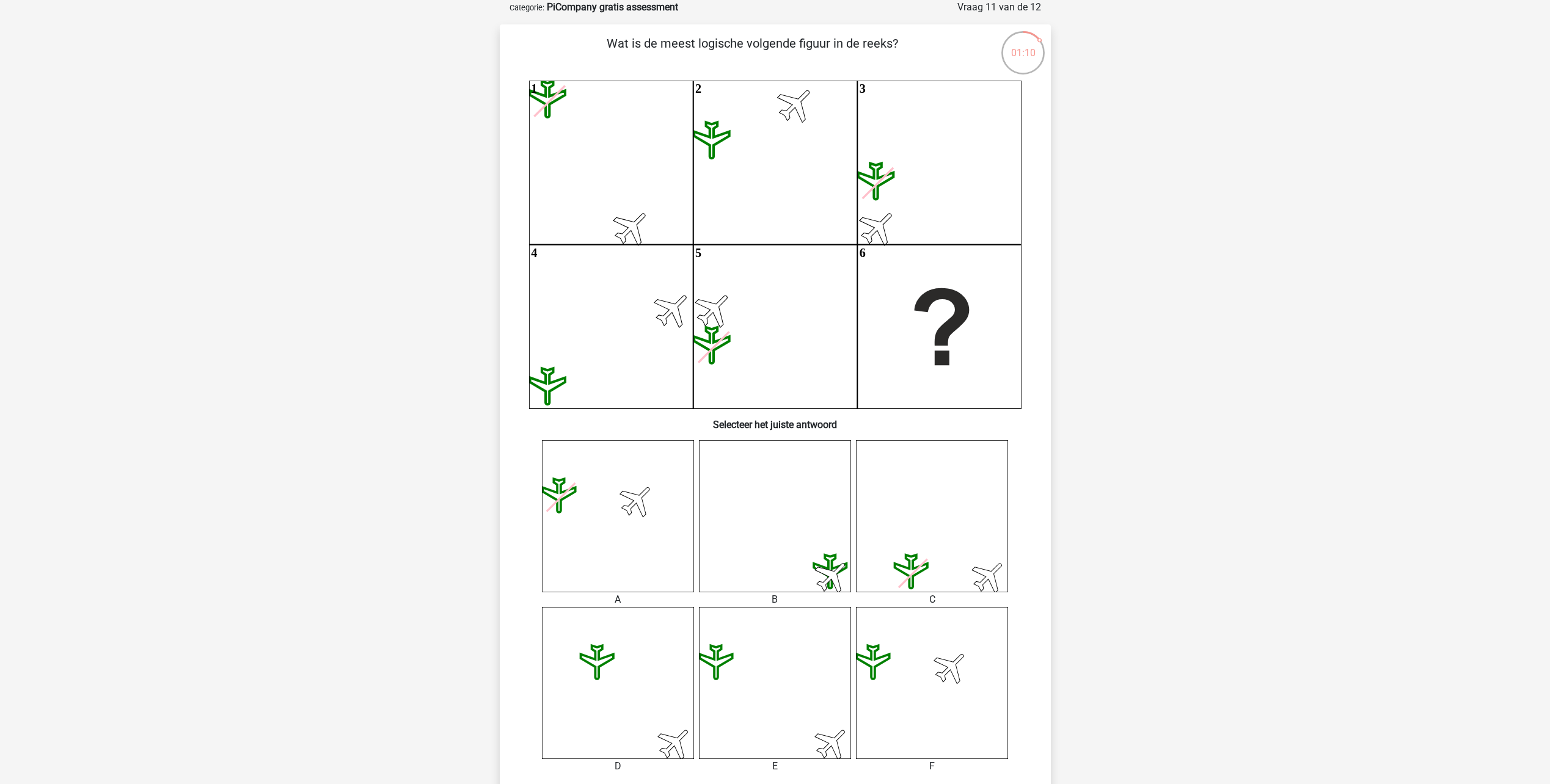
click at [822, 721] on icon at bounding box center [775, 683] width 152 height 152
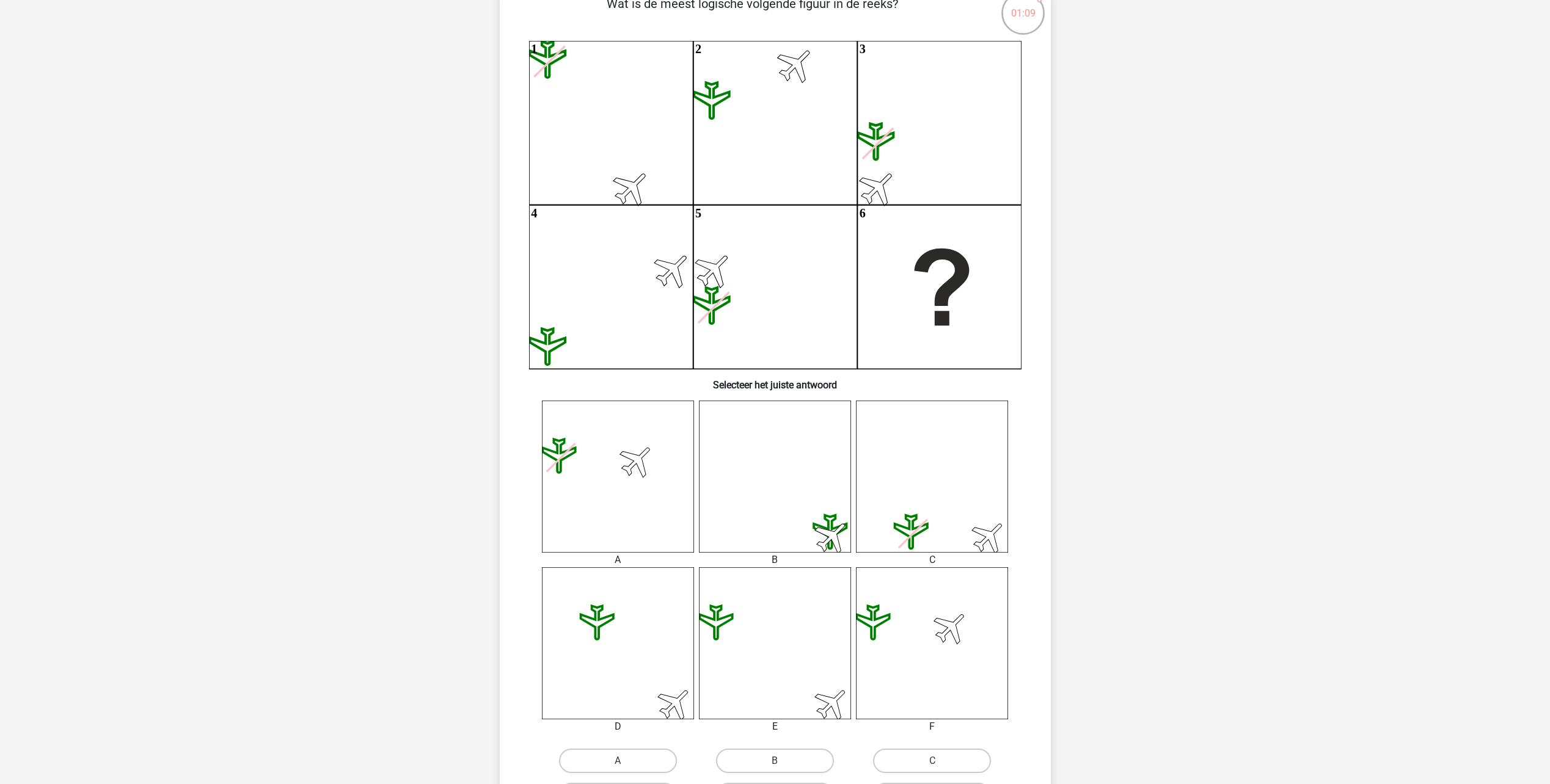
scroll to position [122, 0]
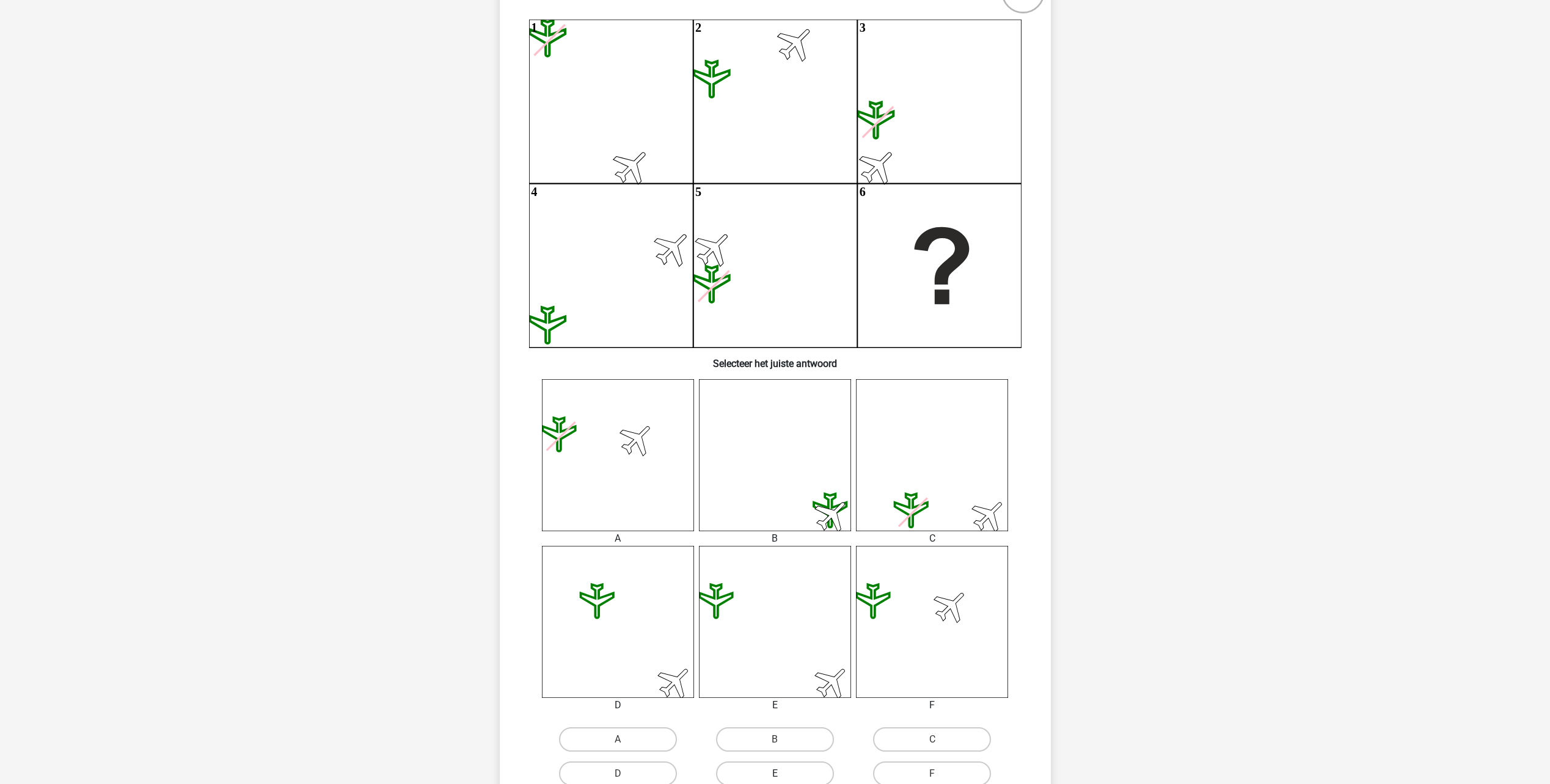
click at [778, 768] on label "E" at bounding box center [775, 774] width 118 height 25
click at [778, 774] on input "E" at bounding box center [779, 778] width 8 height 8
radio input "true"
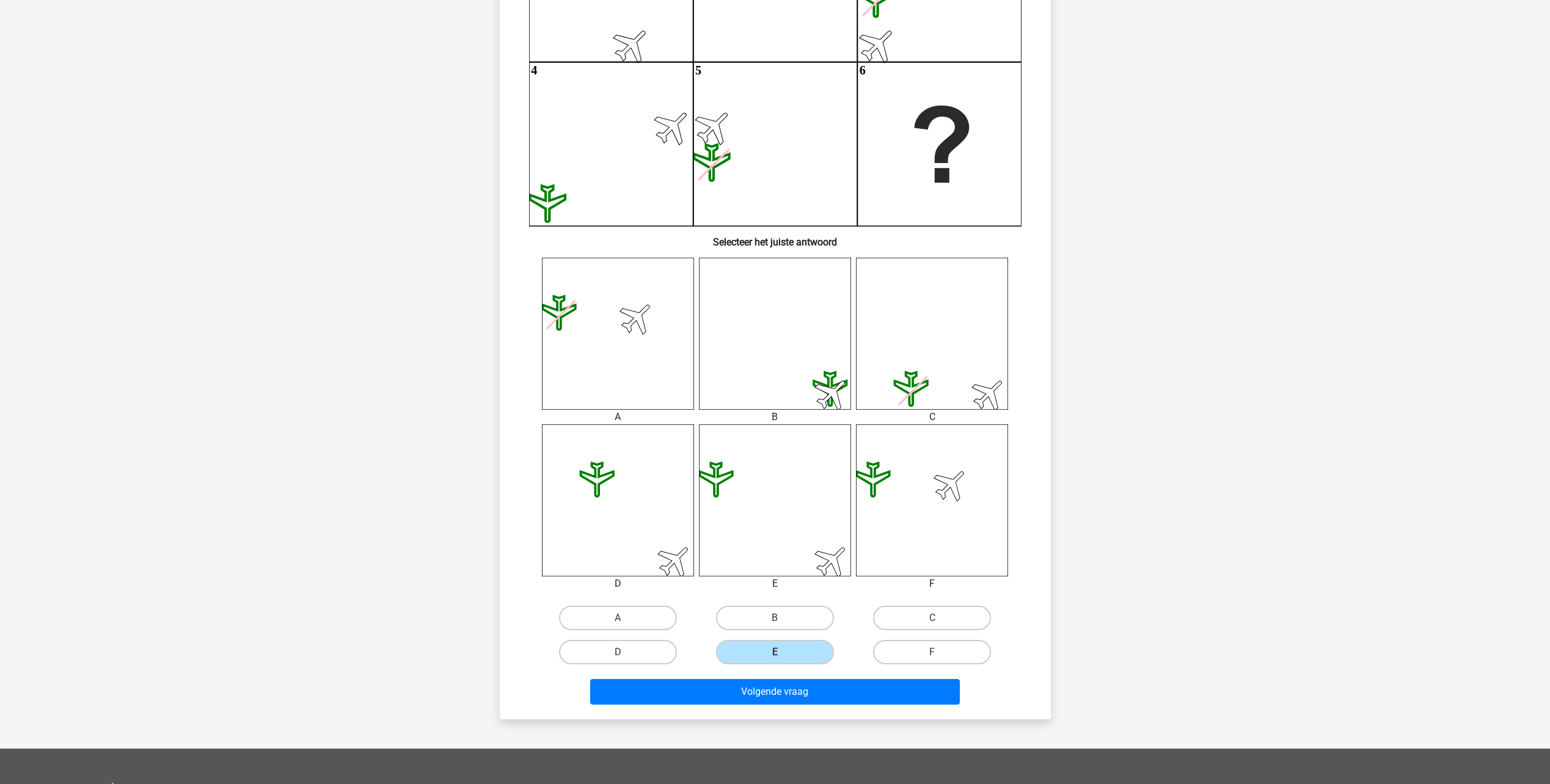
scroll to position [244, 0]
click at [814, 695] on button "Volgende vraag" at bounding box center [775, 691] width 370 height 26
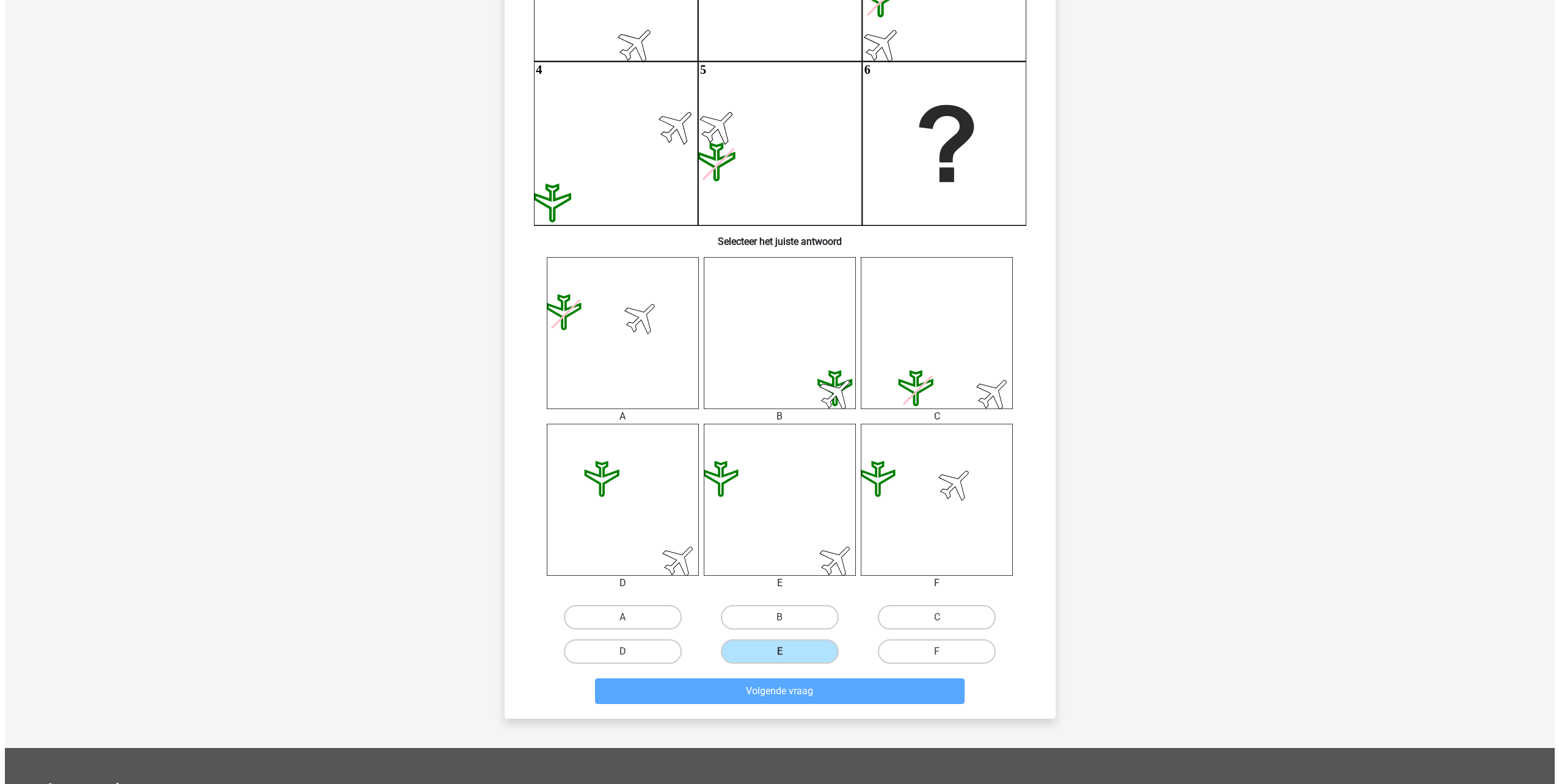
scroll to position [0, 0]
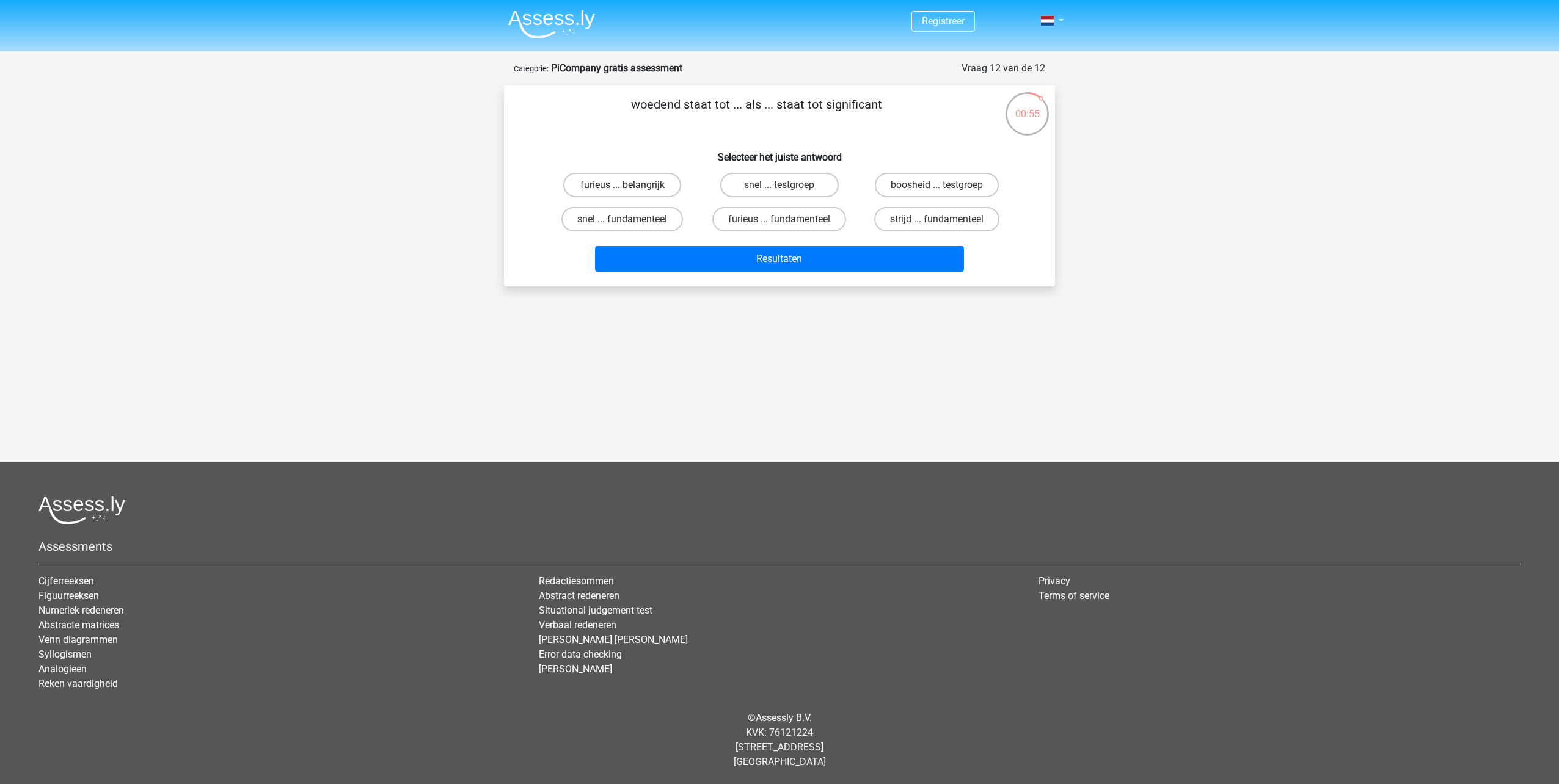
drag, startPoint x: 636, startPoint y: 183, endPoint x: 637, endPoint y: 177, distance: 6.1
click at [636, 179] on label "furieus ... belangrijk" at bounding box center [622, 186] width 118 height 25
click at [630, 185] on input "furieus ... belangrijk" at bounding box center [626, 189] width 8 height 8
radio input "true"
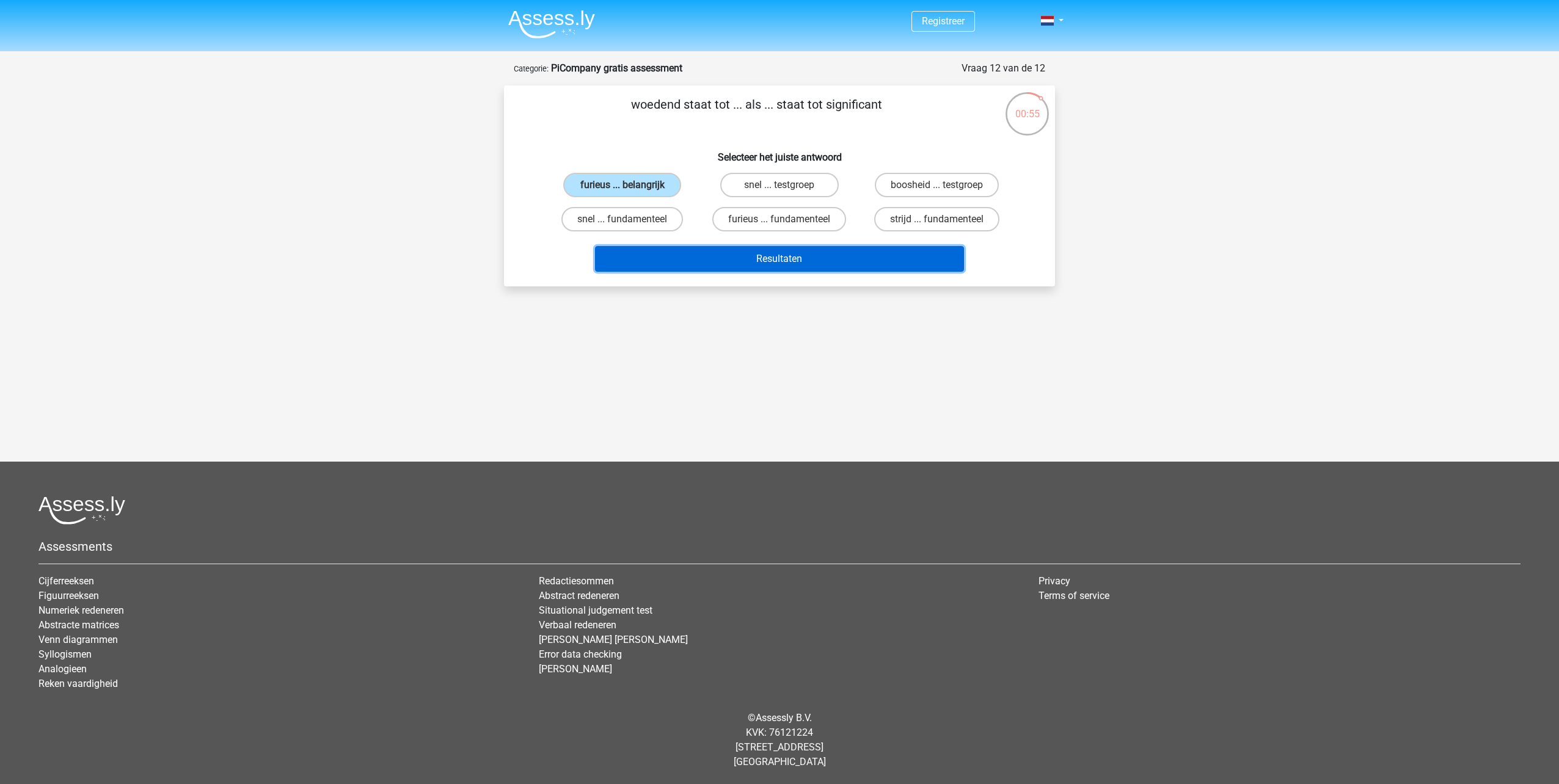
click at [790, 265] on button "Resultaten" at bounding box center [780, 258] width 370 height 26
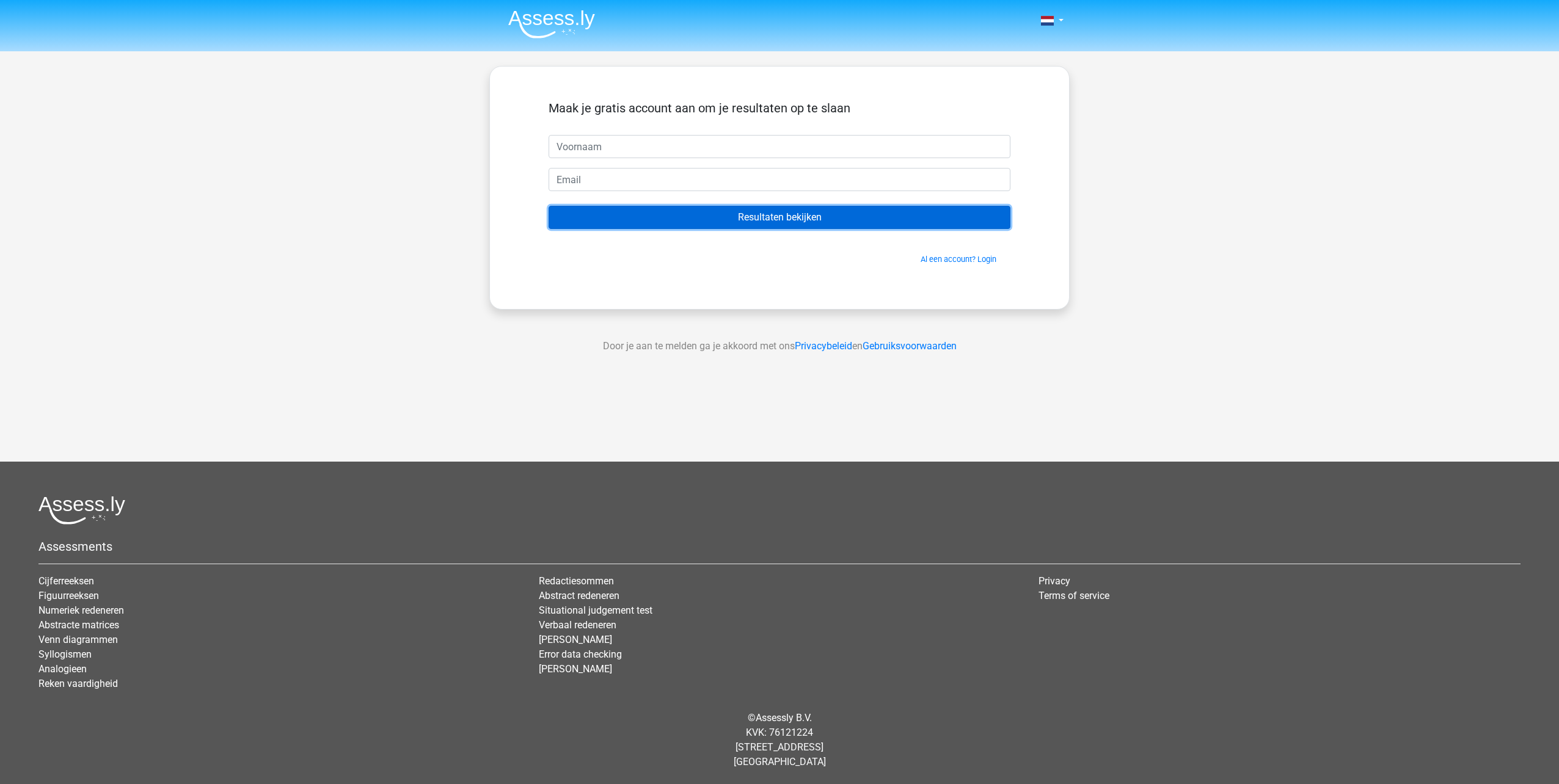
click at [798, 223] on input "Resultaten bekijken" at bounding box center [779, 217] width 462 height 23
click at [702, 147] on input "text" at bounding box center [779, 147] width 462 height 23
type input "Matthijs"
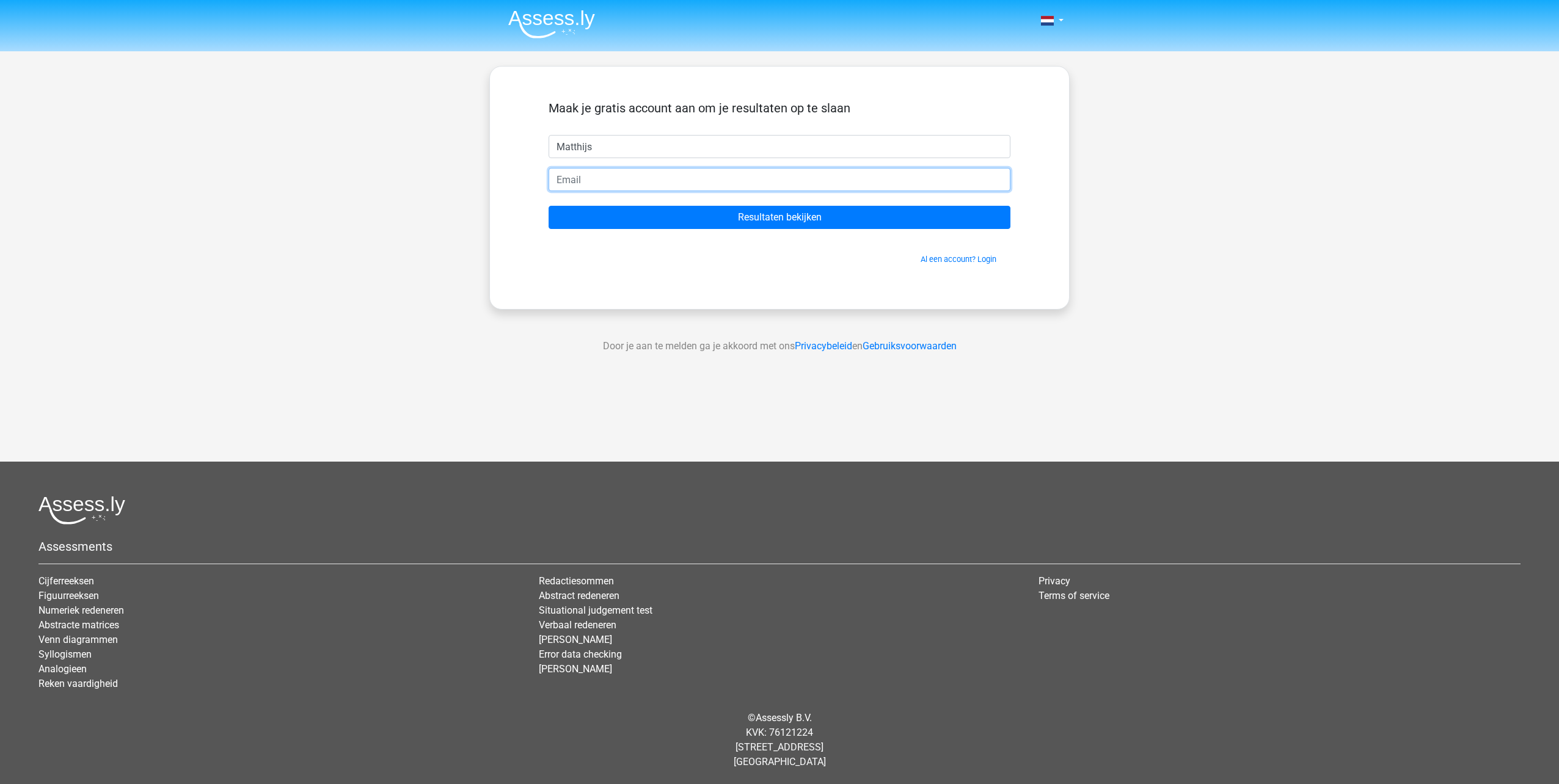
click at [614, 174] on input "email" at bounding box center [779, 179] width 462 height 23
click at [563, 177] on input "M.Koningsbruggen@live.nl" at bounding box center [779, 179] width 462 height 23
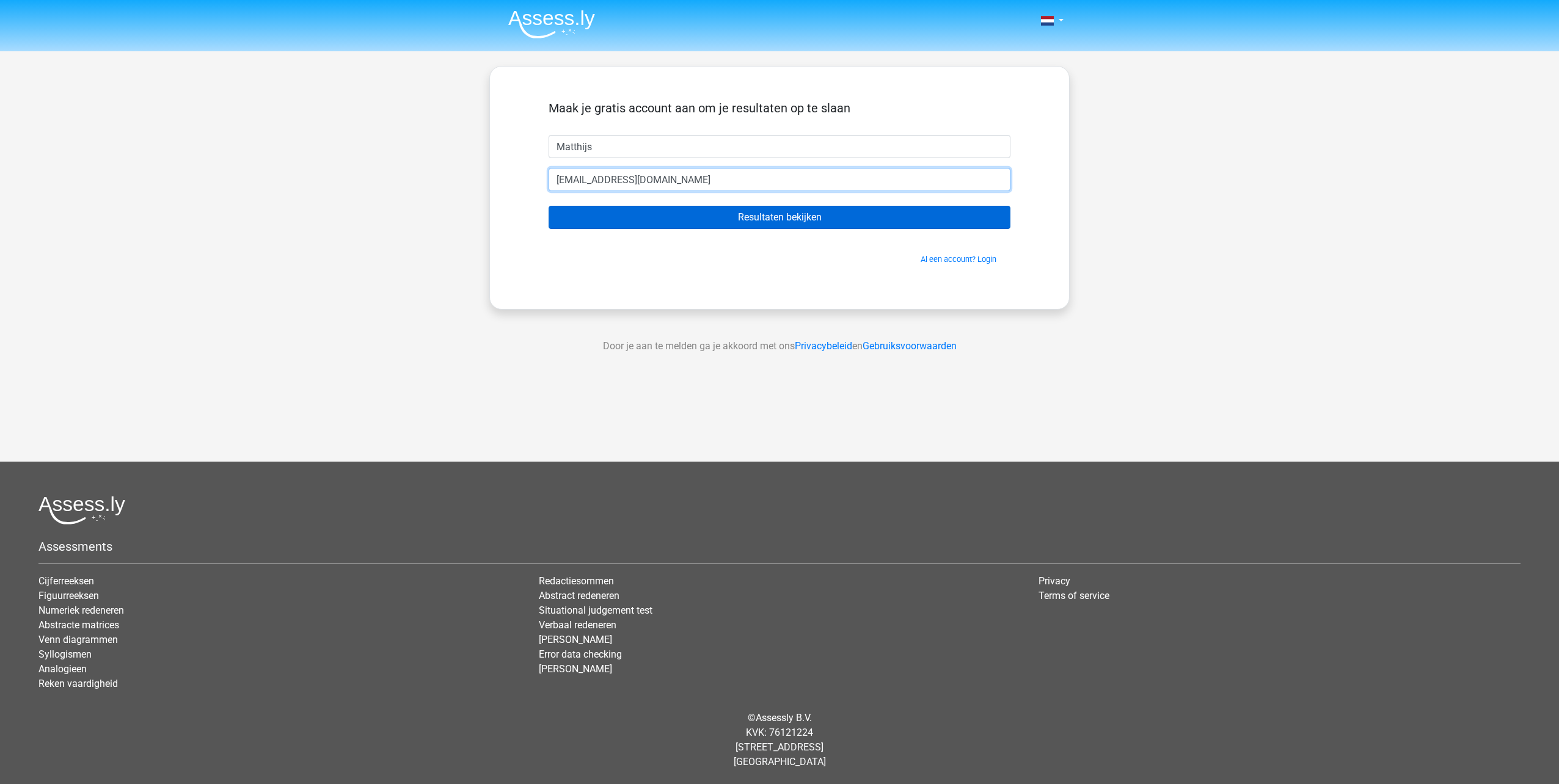
type input "Ms.Koningsbruggen@live.nl"
click at [859, 218] on input "Resultaten bekijken" at bounding box center [779, 217] width 462 height 23
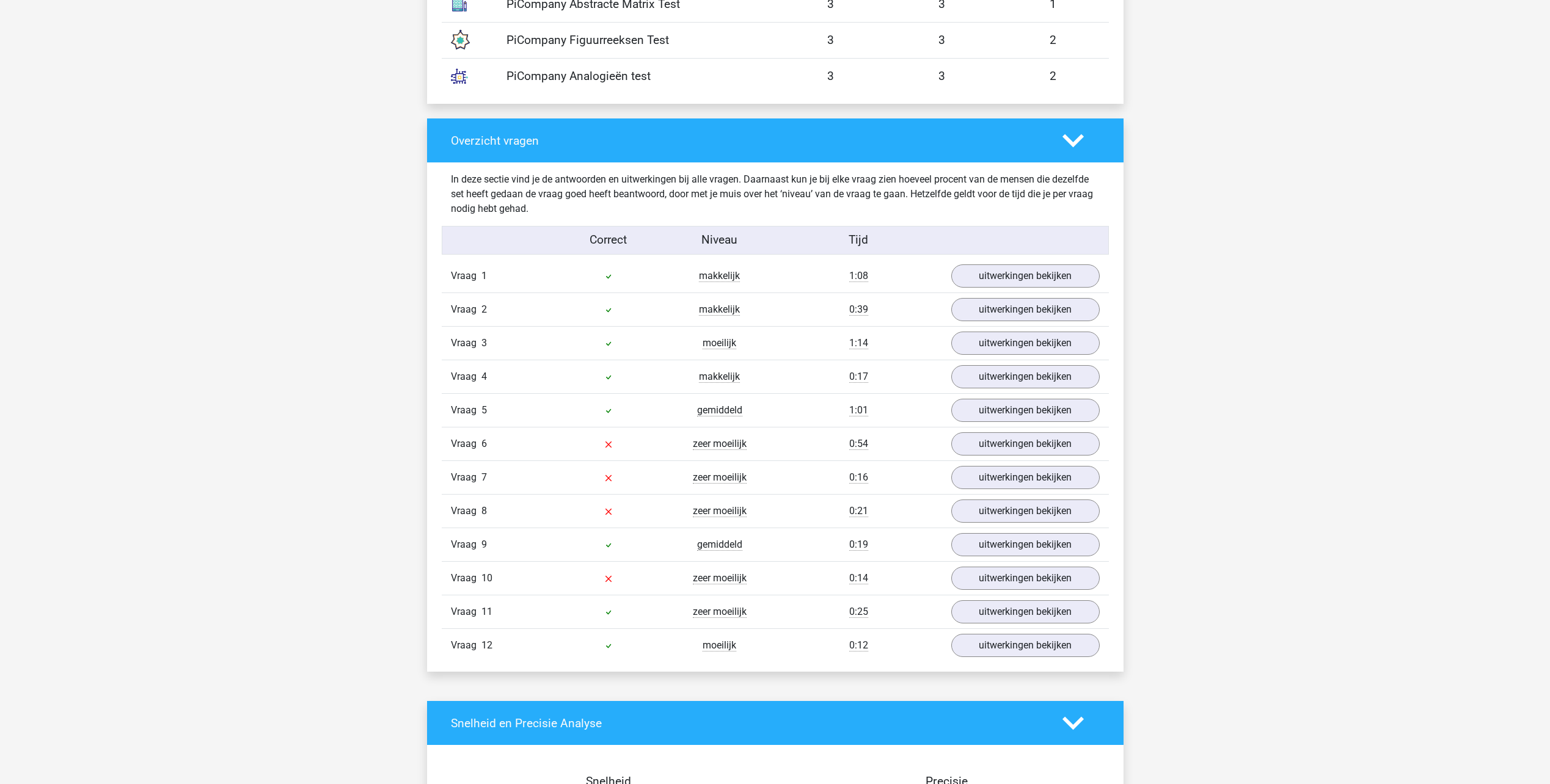
scroll to position [794, 0]
